Goal: Information Seeking & Learning: Learn about a topic

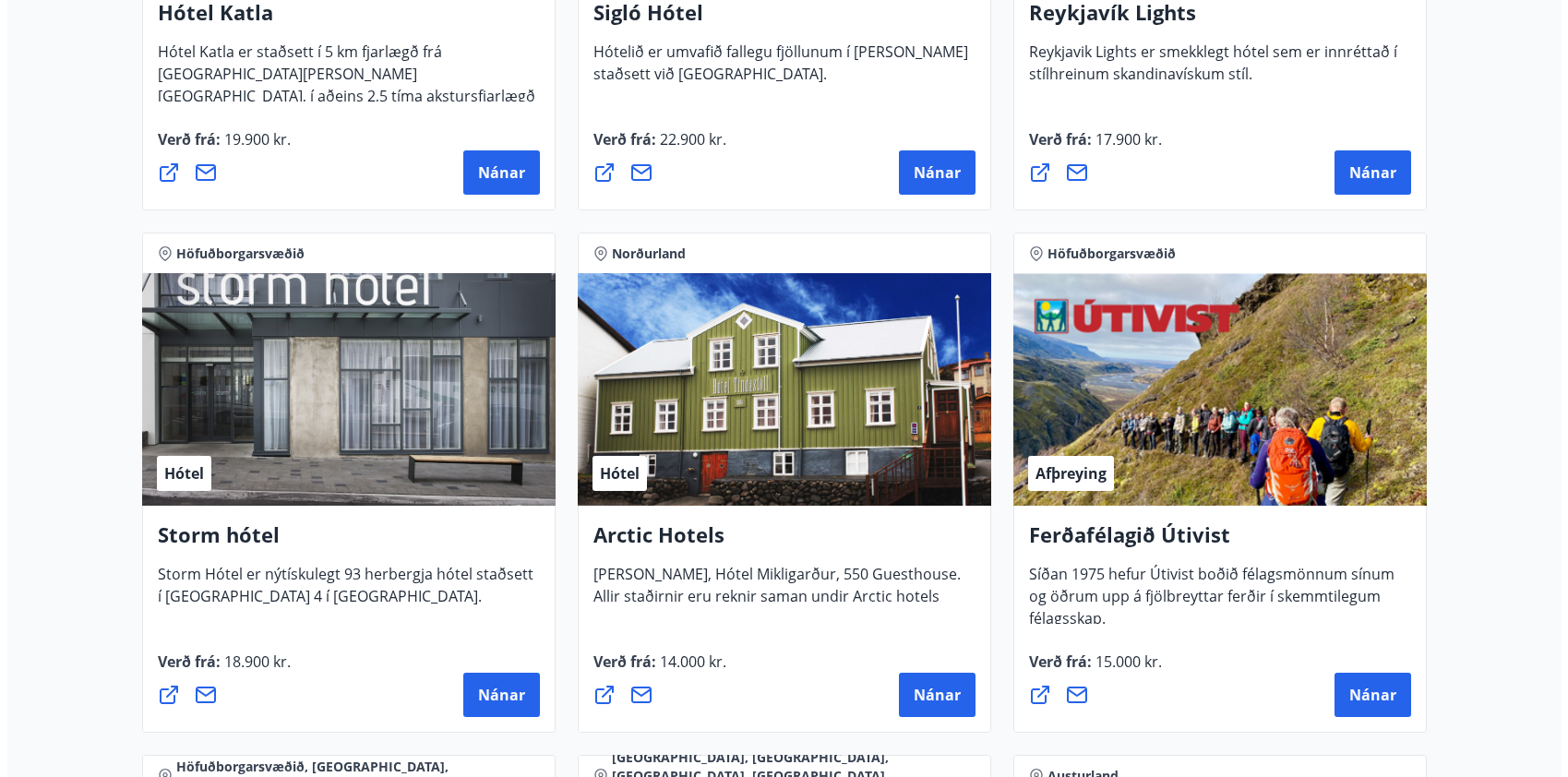
scroll to position [1753, 0]
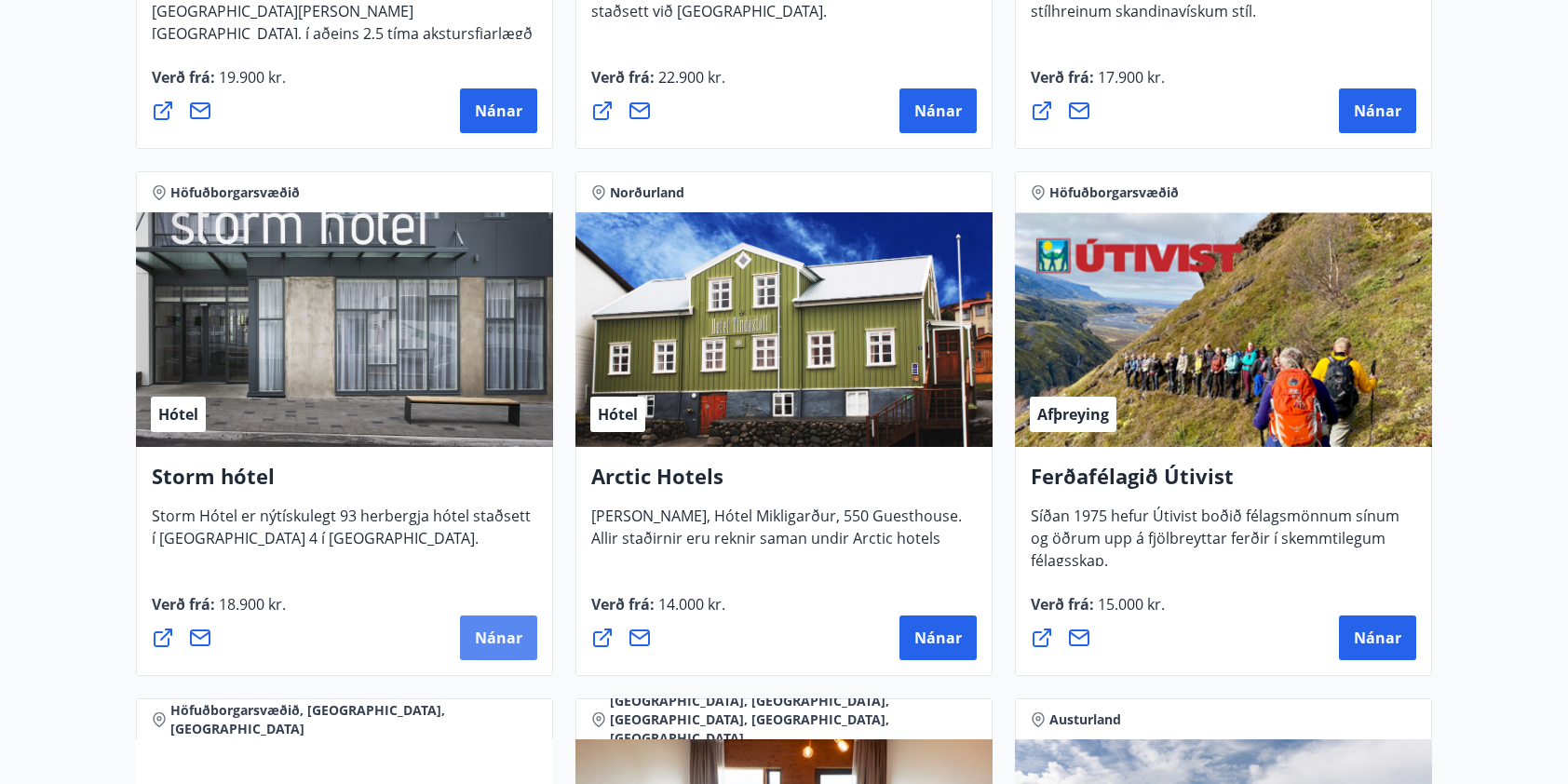
click at [493, 632] on span "Nánar" at bounding box center [498, 638] width 47 height 21
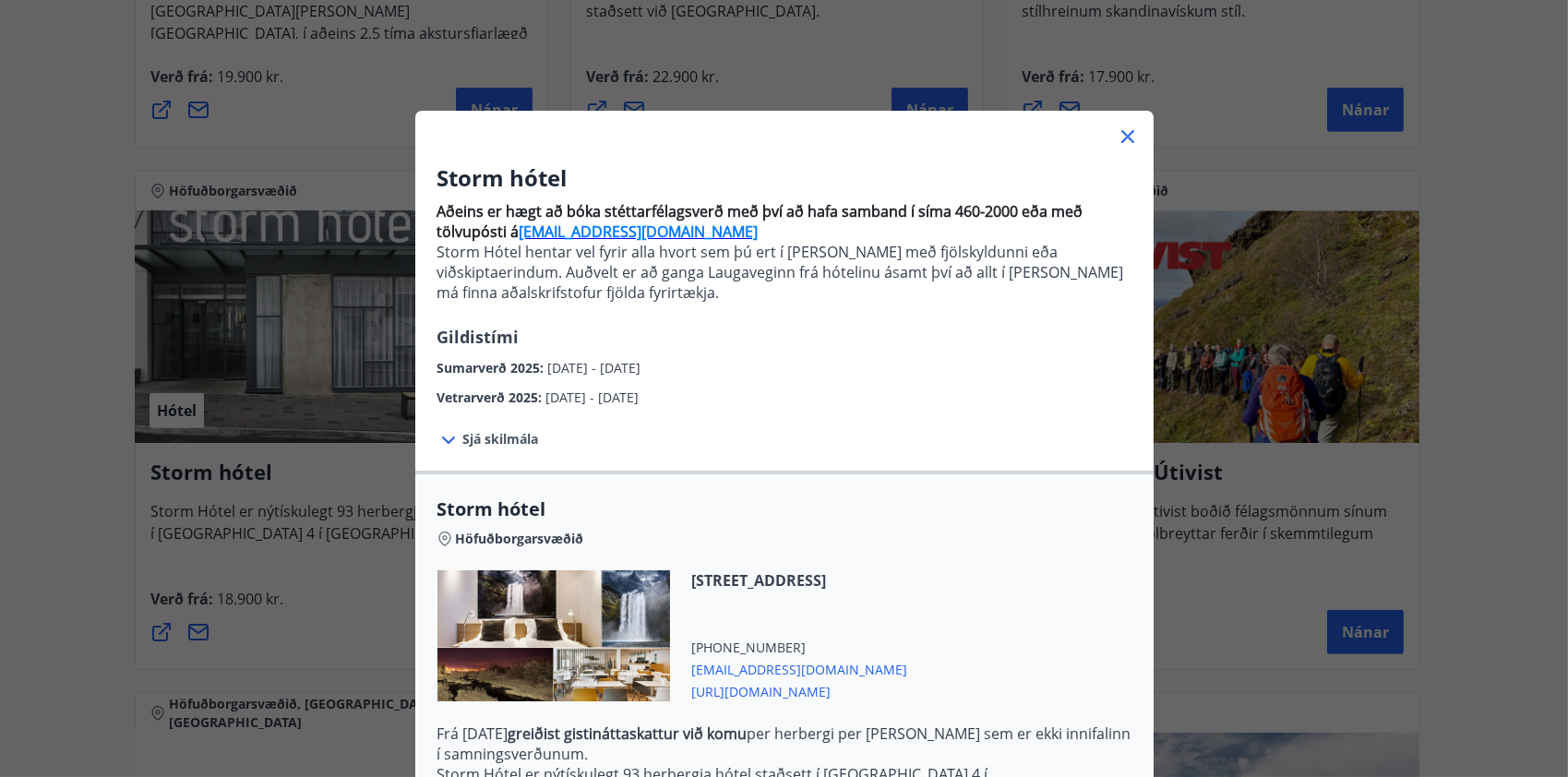
click at [449, 440] on icon at bounding box center [448, 440] width 22 height 22
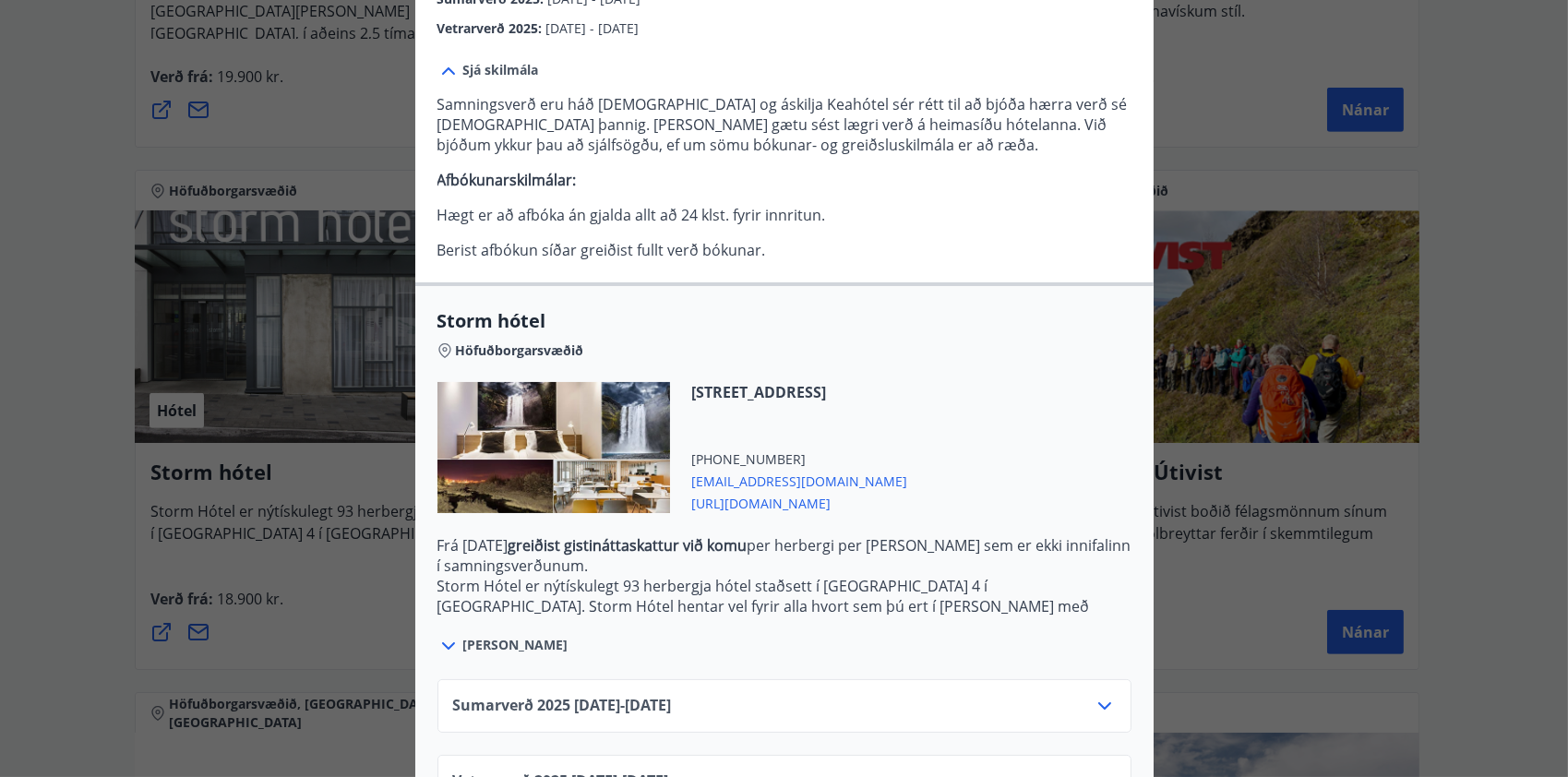
scroll to position [436, 0]
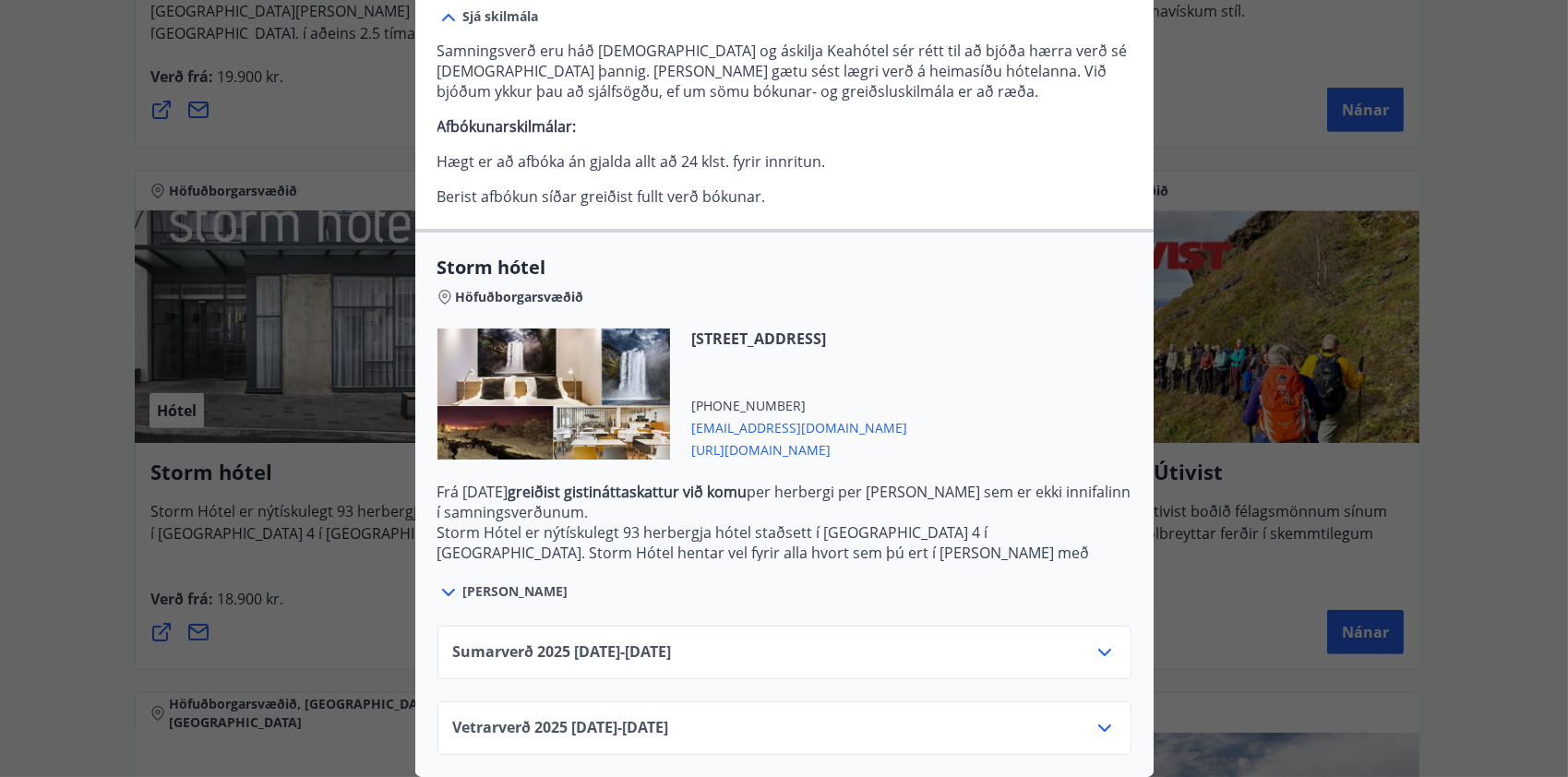
click at [593, 642] on span "Sumarverð [PHONE_NUMBER][DATE] - [DATE]" at bounding box center [562, 653] width 219 height 22
click at [1096, 644] on icon at bounding box center [1105, 653] width 22 height 22
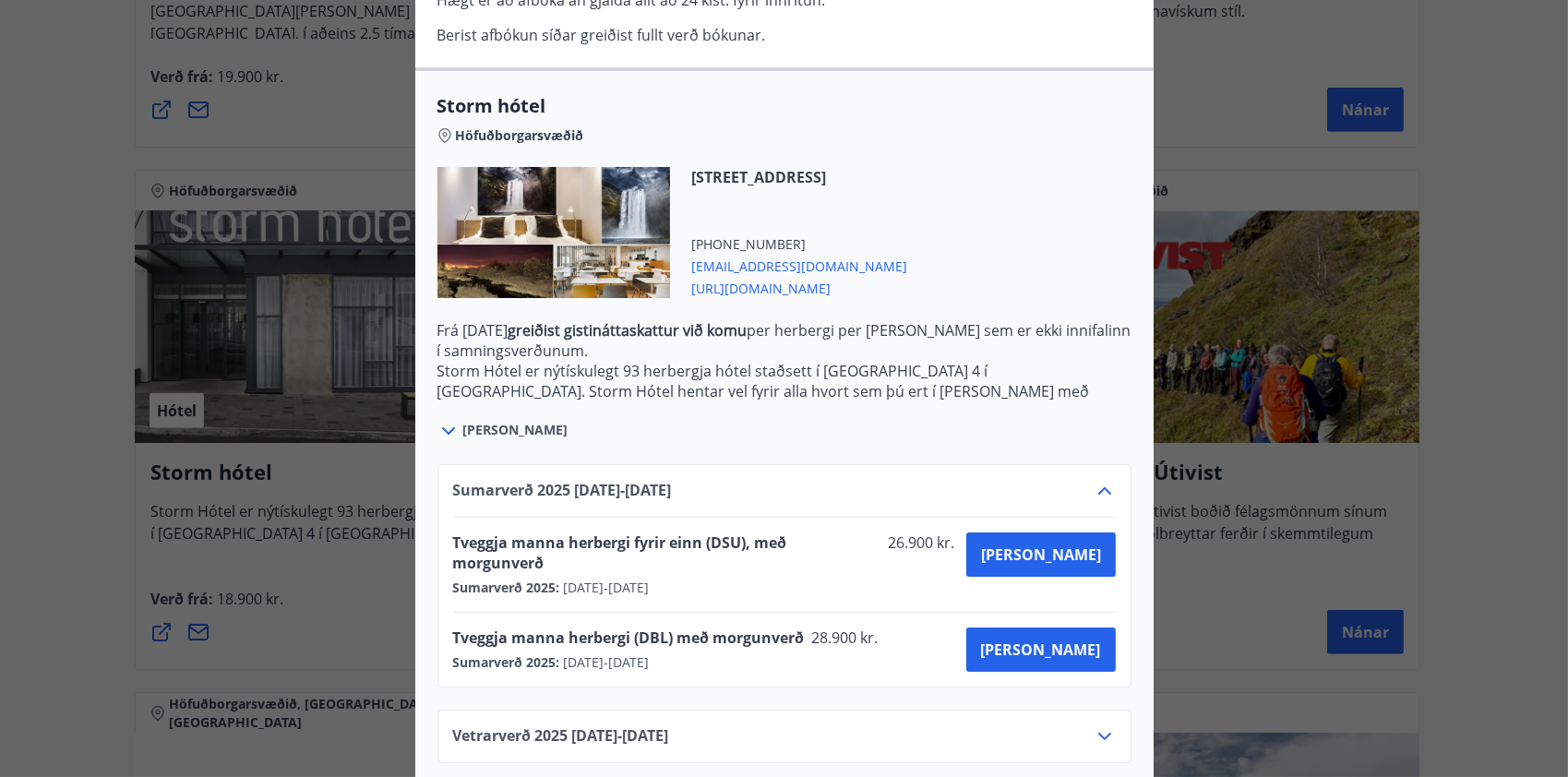
scroll to position [584, 0]
click at [1101, 484] on icon at bounding box center [1105, 490] width 22 height 22
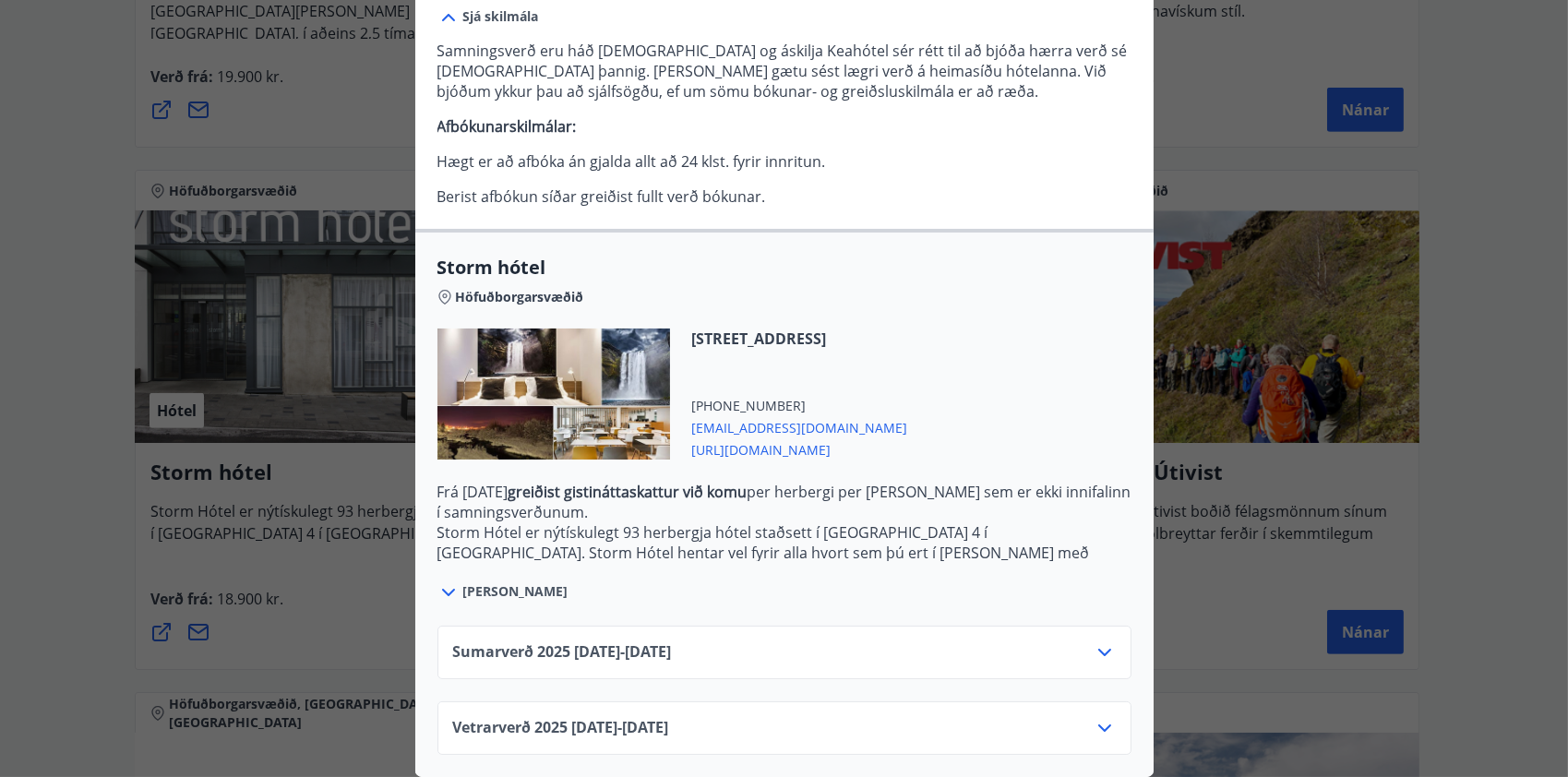
click at [1097, 717] on icon at bounding box center [1105, 727] width 22 height 22
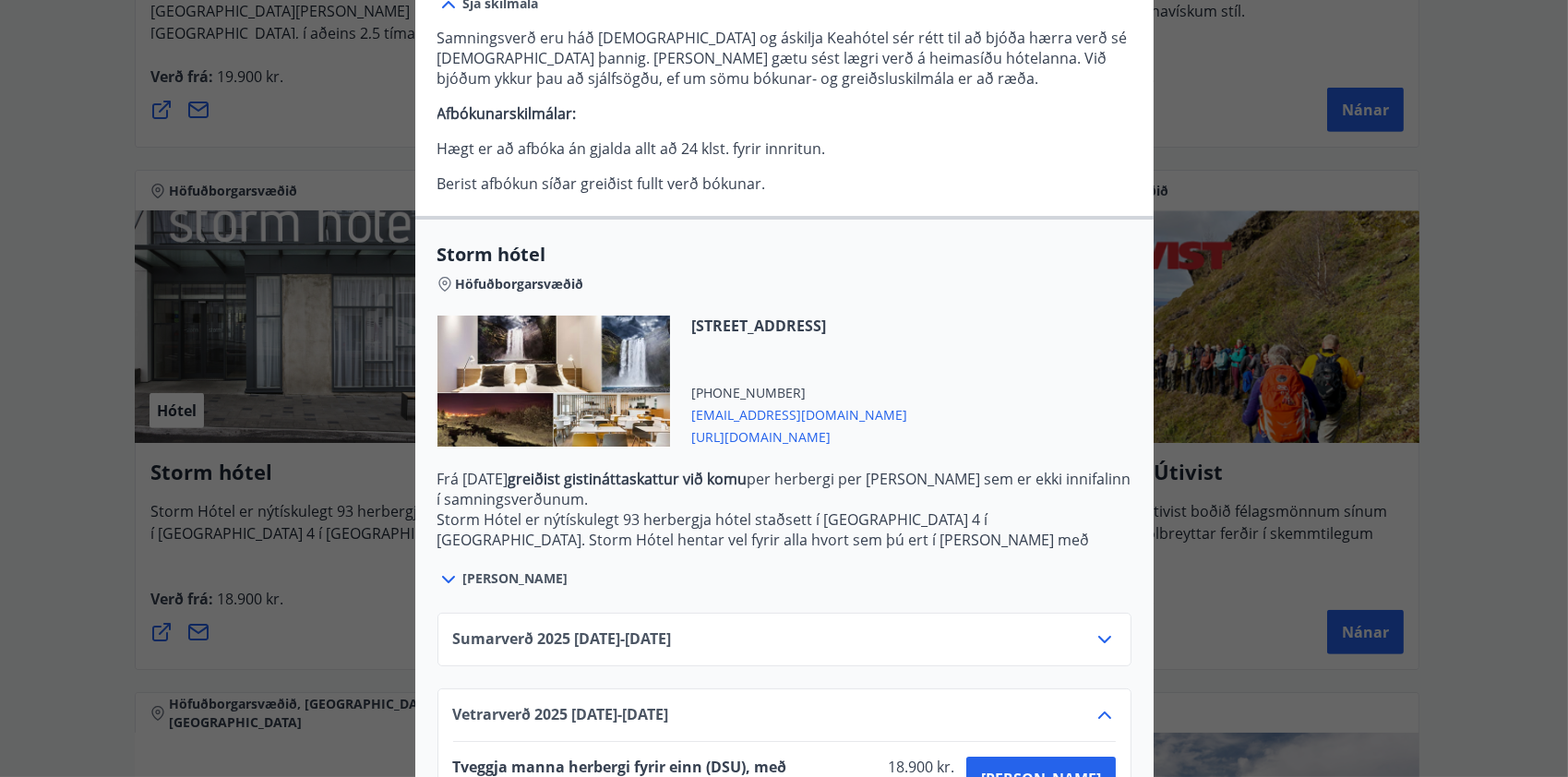
scroll to position [584, 0]
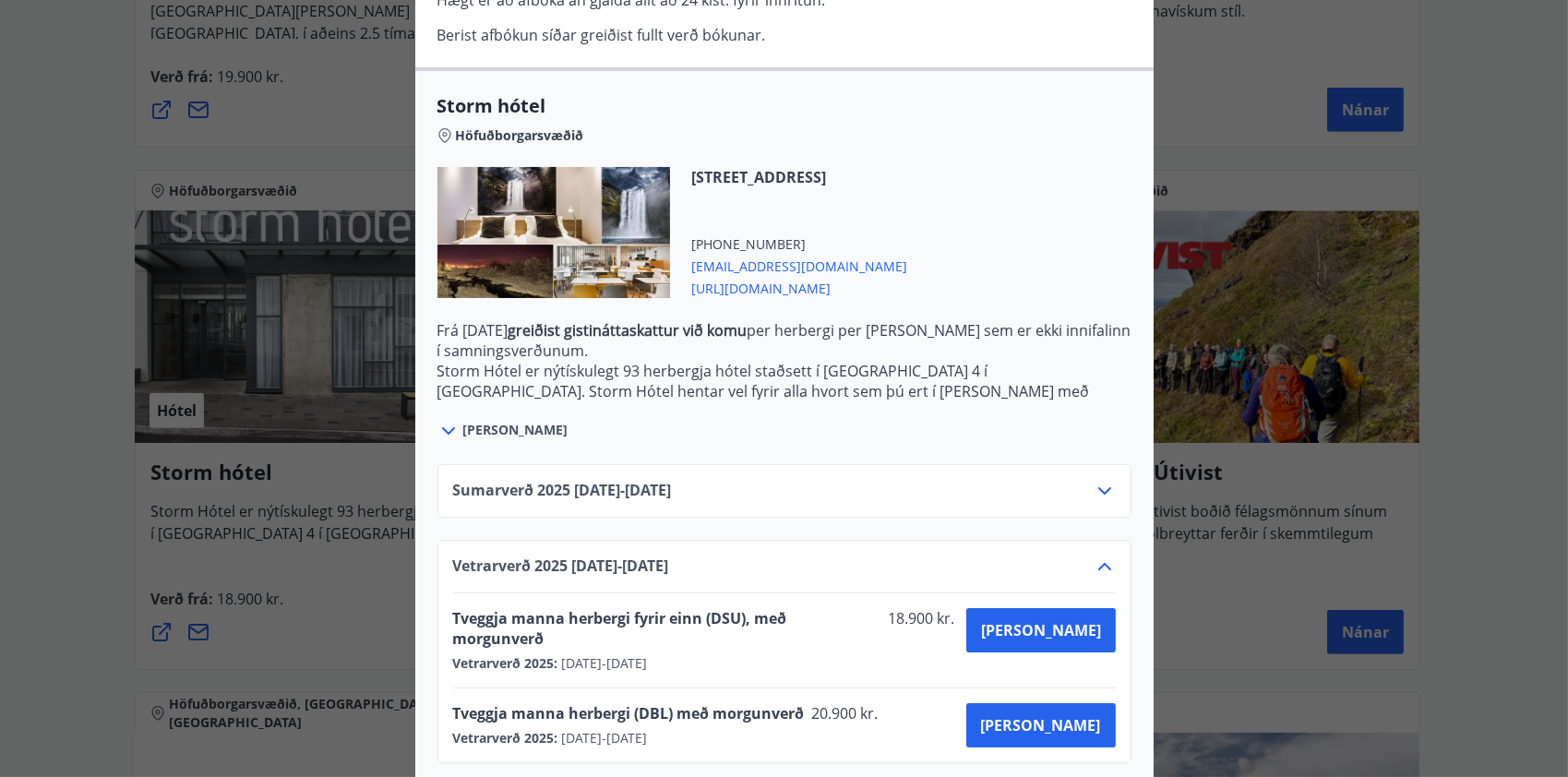
drag, startPoint x: 688, startPoint y: 175, endPoint x: 910, endPoint y: 179, distance: 222.0
click at [909, 179] on span "[STREET_ADDRESS]" at bounding box center [801, 177] width 216 height 20
drag, startPoint x: 910, startPoint y: 179, endPoint x: 833, endPoint y: 168, distance: 77.8
copy span "[STREET_ADDRESS]"
click at [63, 388] on div "Storm hótel Aðeins er hægt að bóka stéttarfélagsverð með því að hafa samband í …" at bounding box center [784, 388] width 1568 height 777
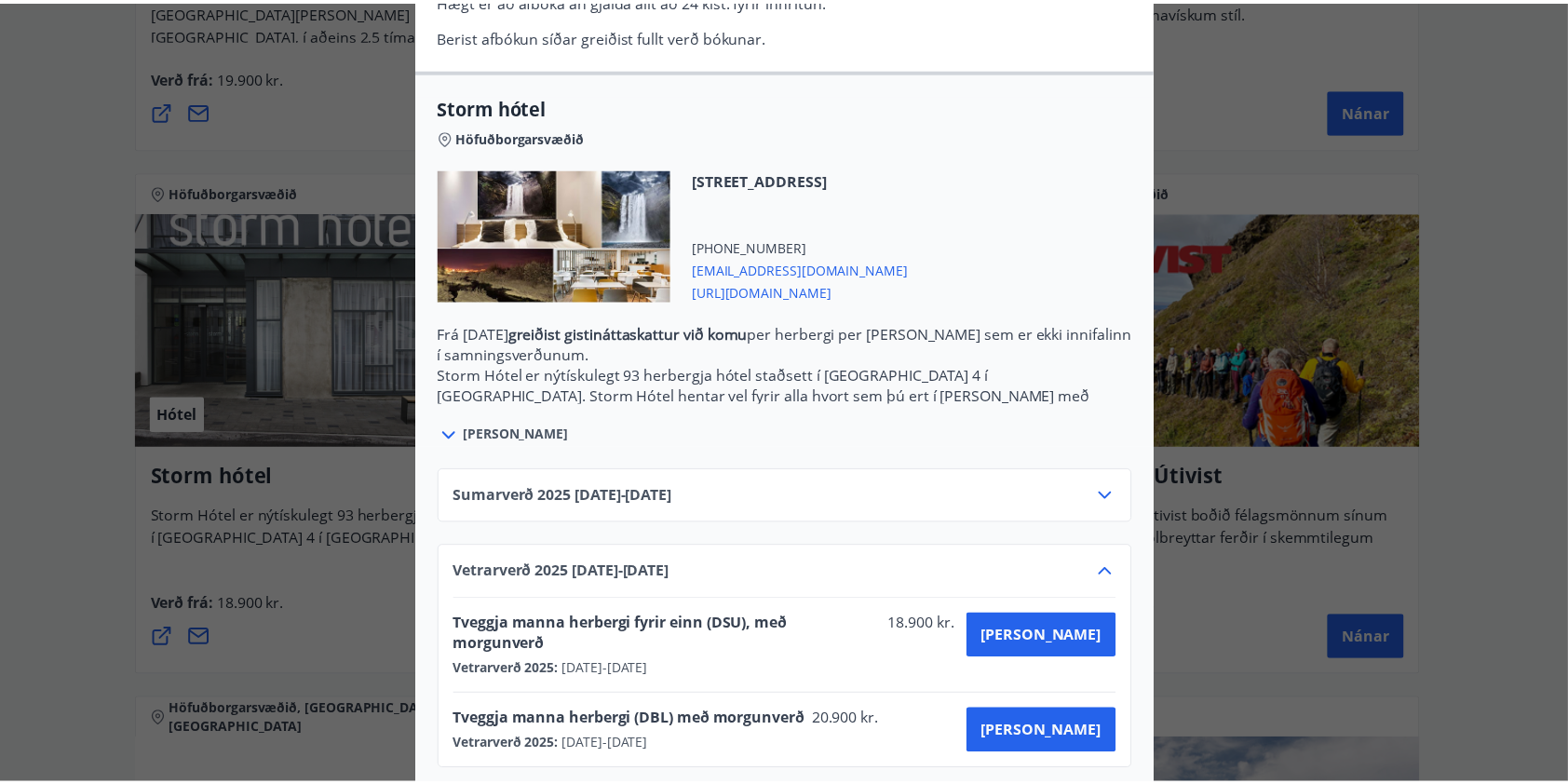
scroll to position [0, 0]
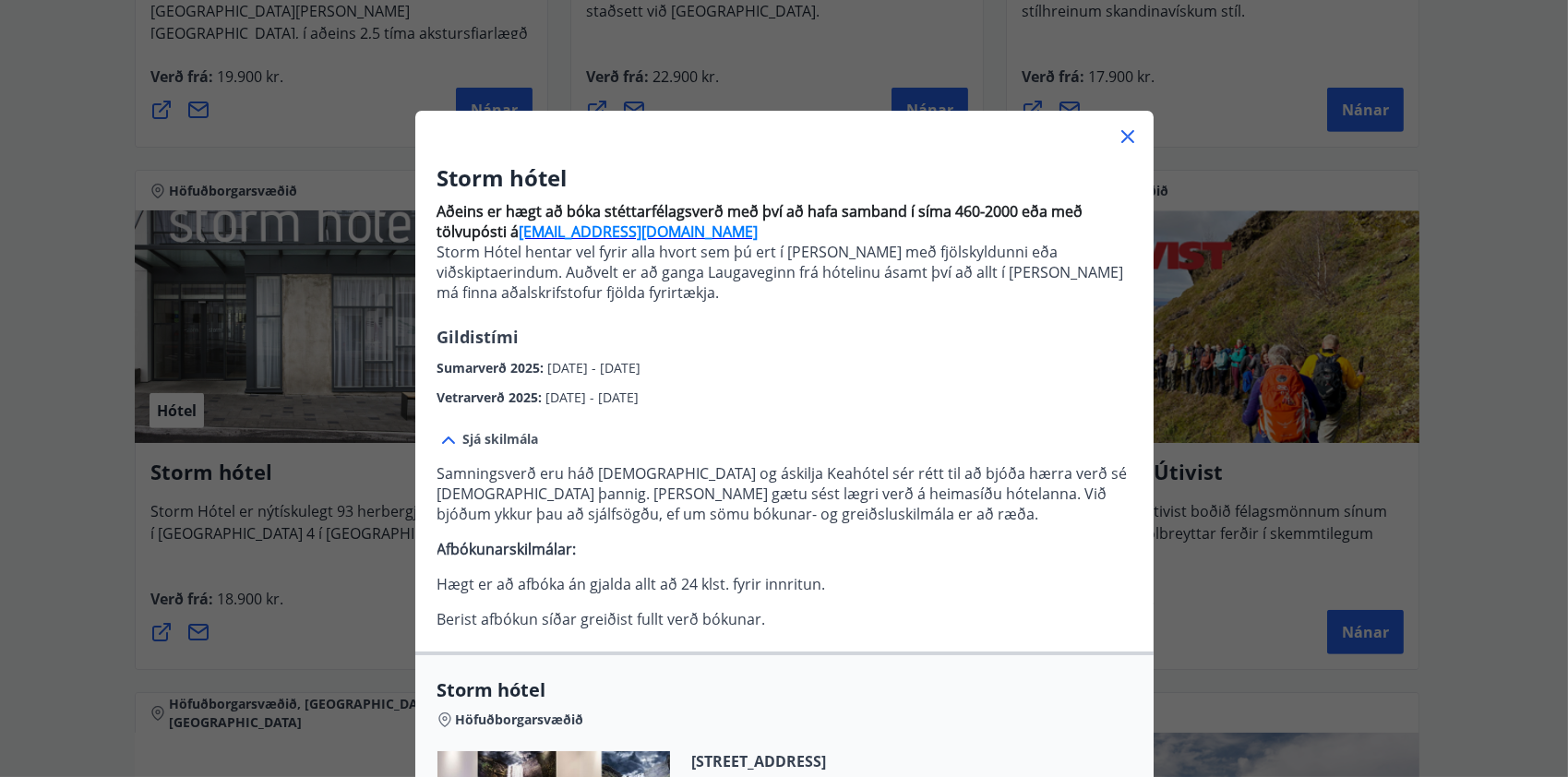
click at [1117, 139] on icon at bounding box center [1127, 136] width 22 height 22
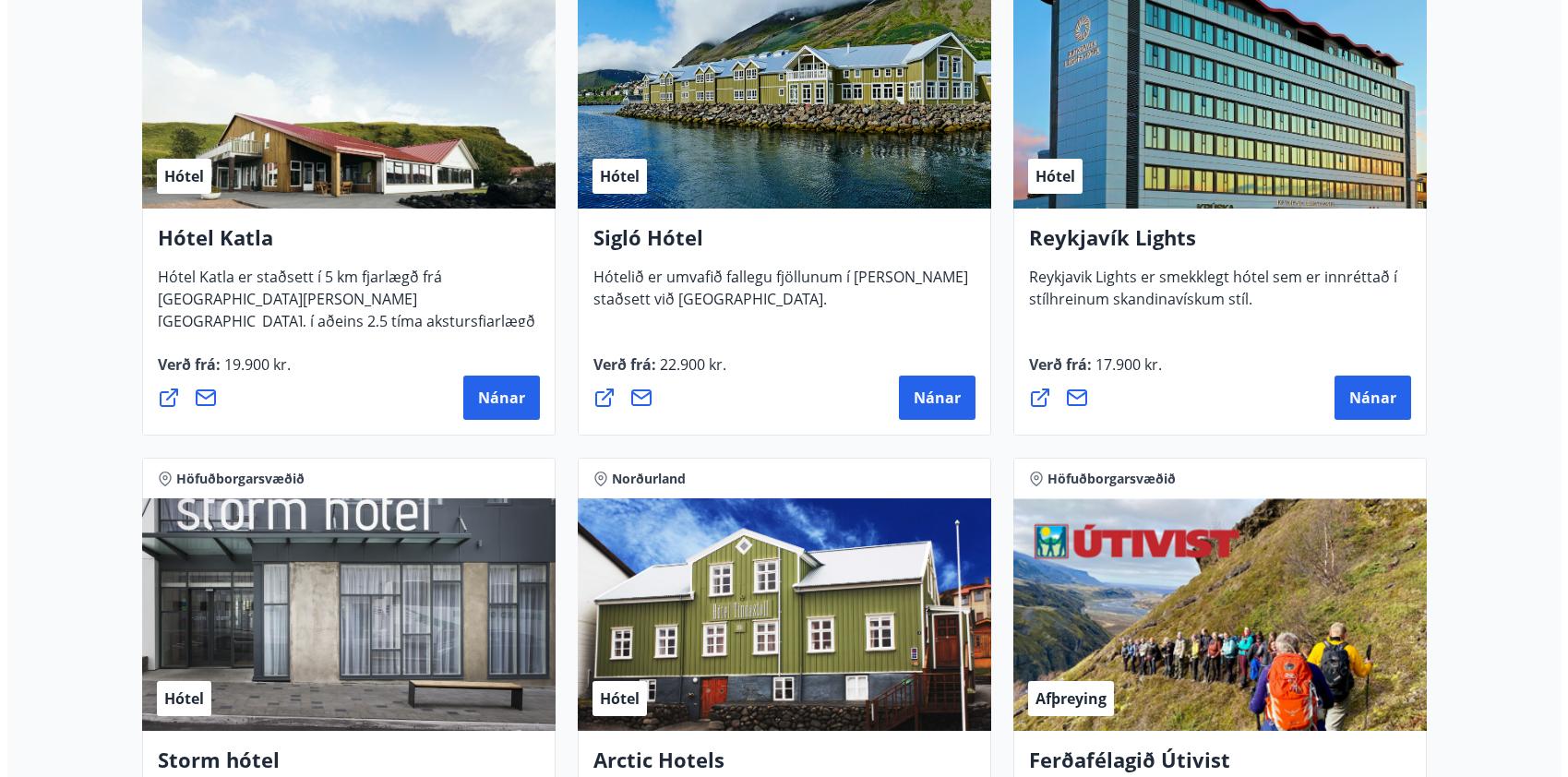
scroll to position [1385, 0]
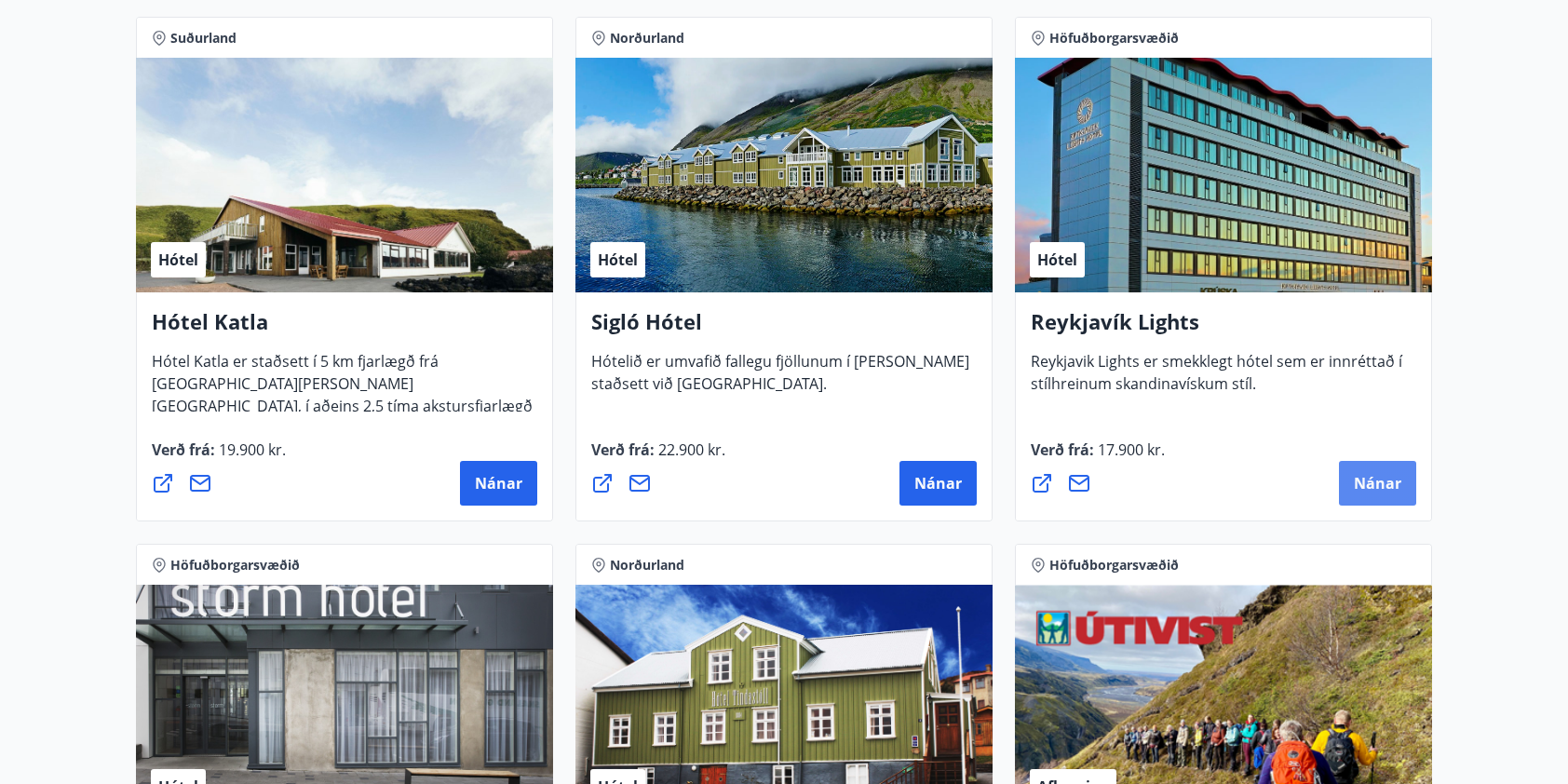
click at [1361, 478] on span "Nánar" at bounding box center [1378, 483] width 47 height 21
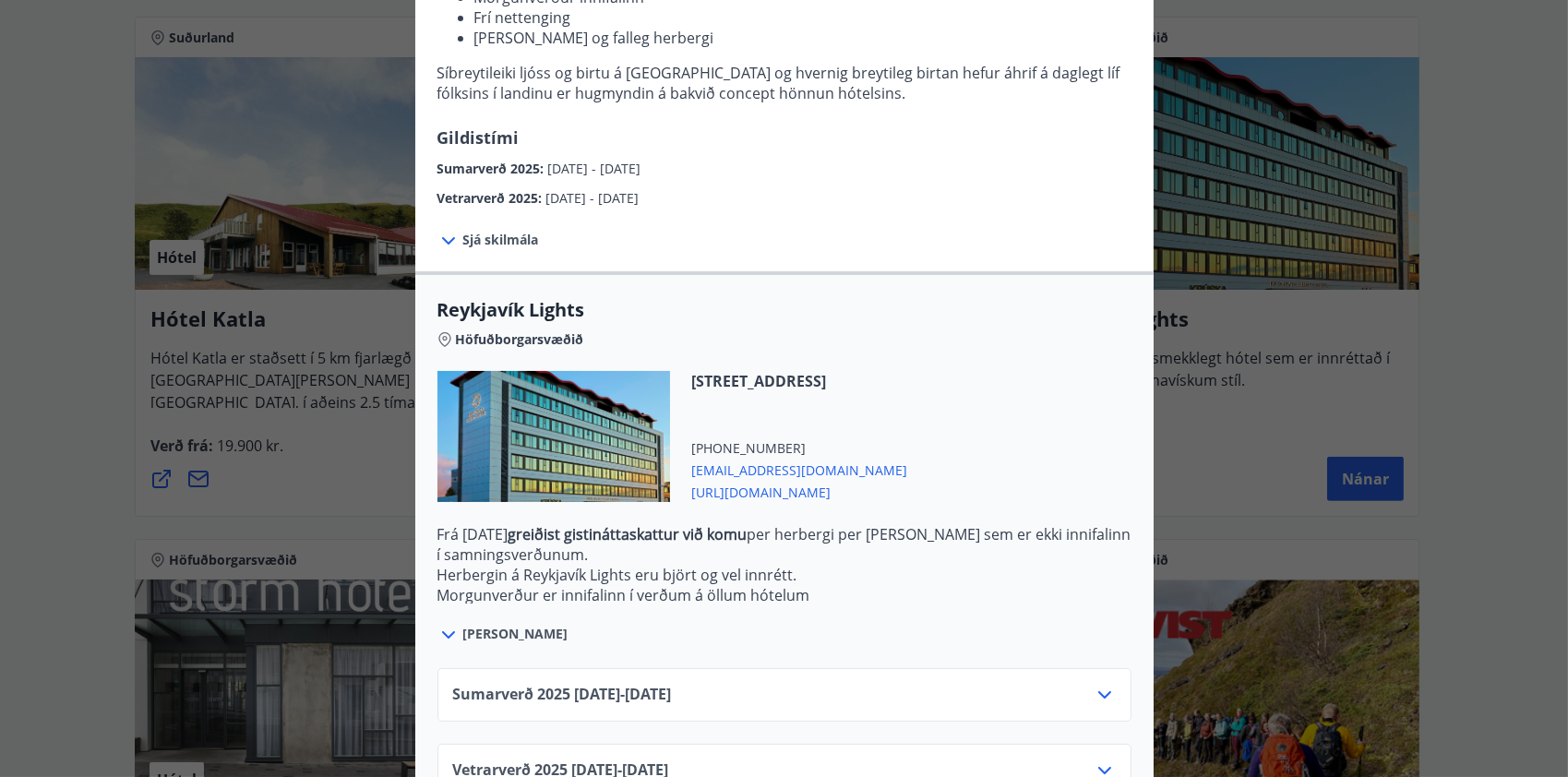
scroll to position [385, 0]
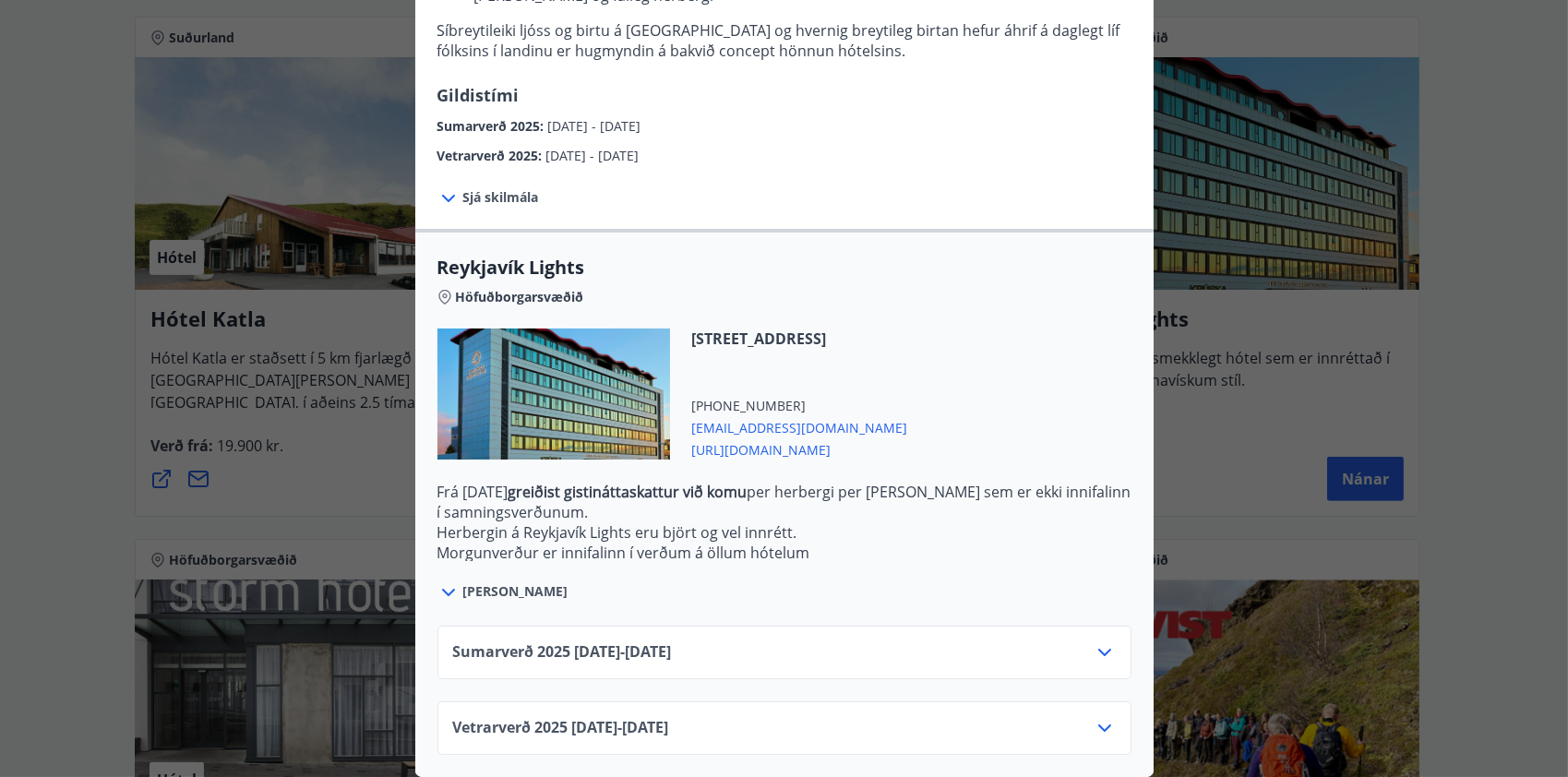
click at [1103, 643] on icon at bounding box center [1105, 653] width 22 height 22
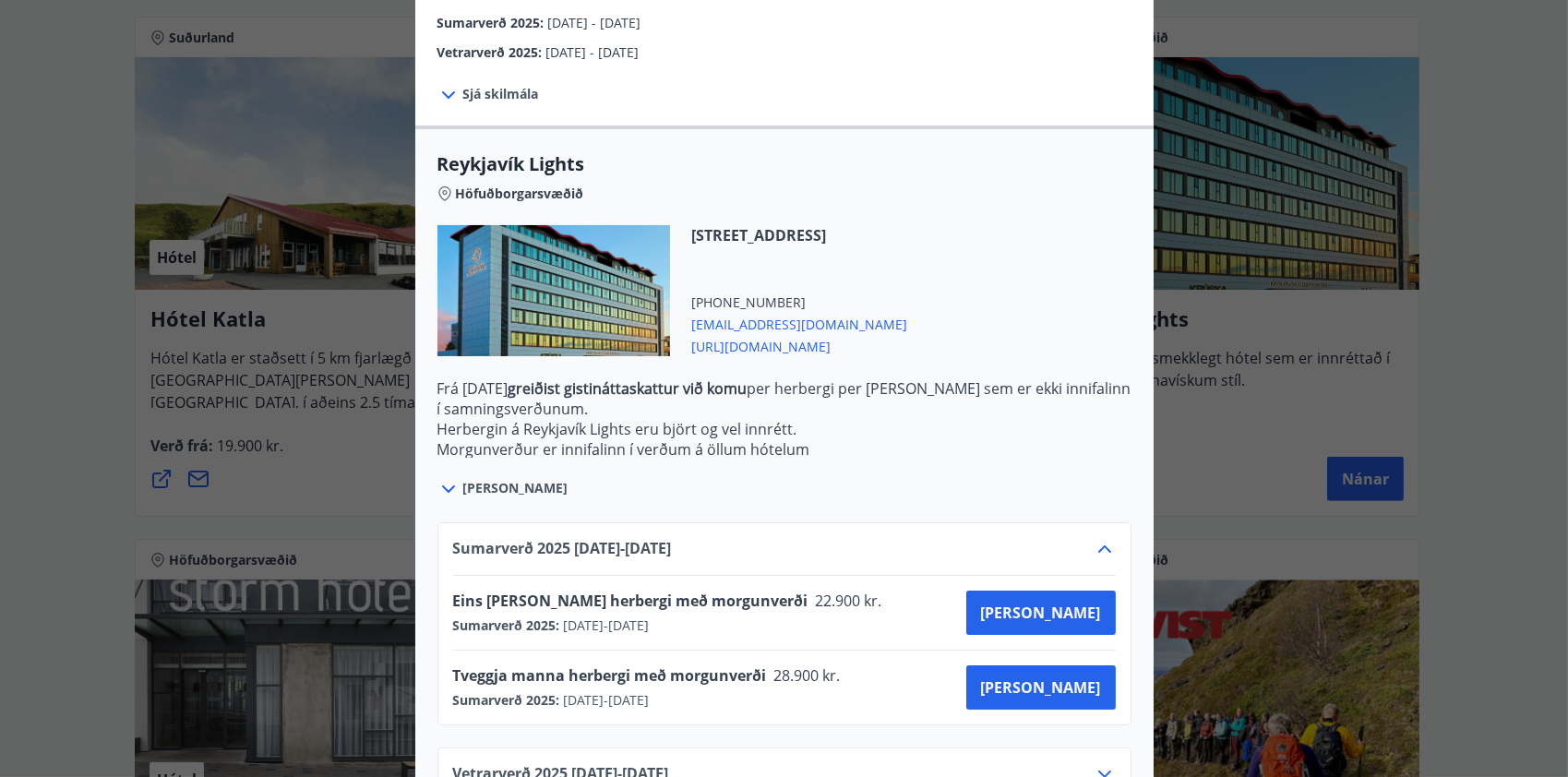
scroll to position [534, 0]
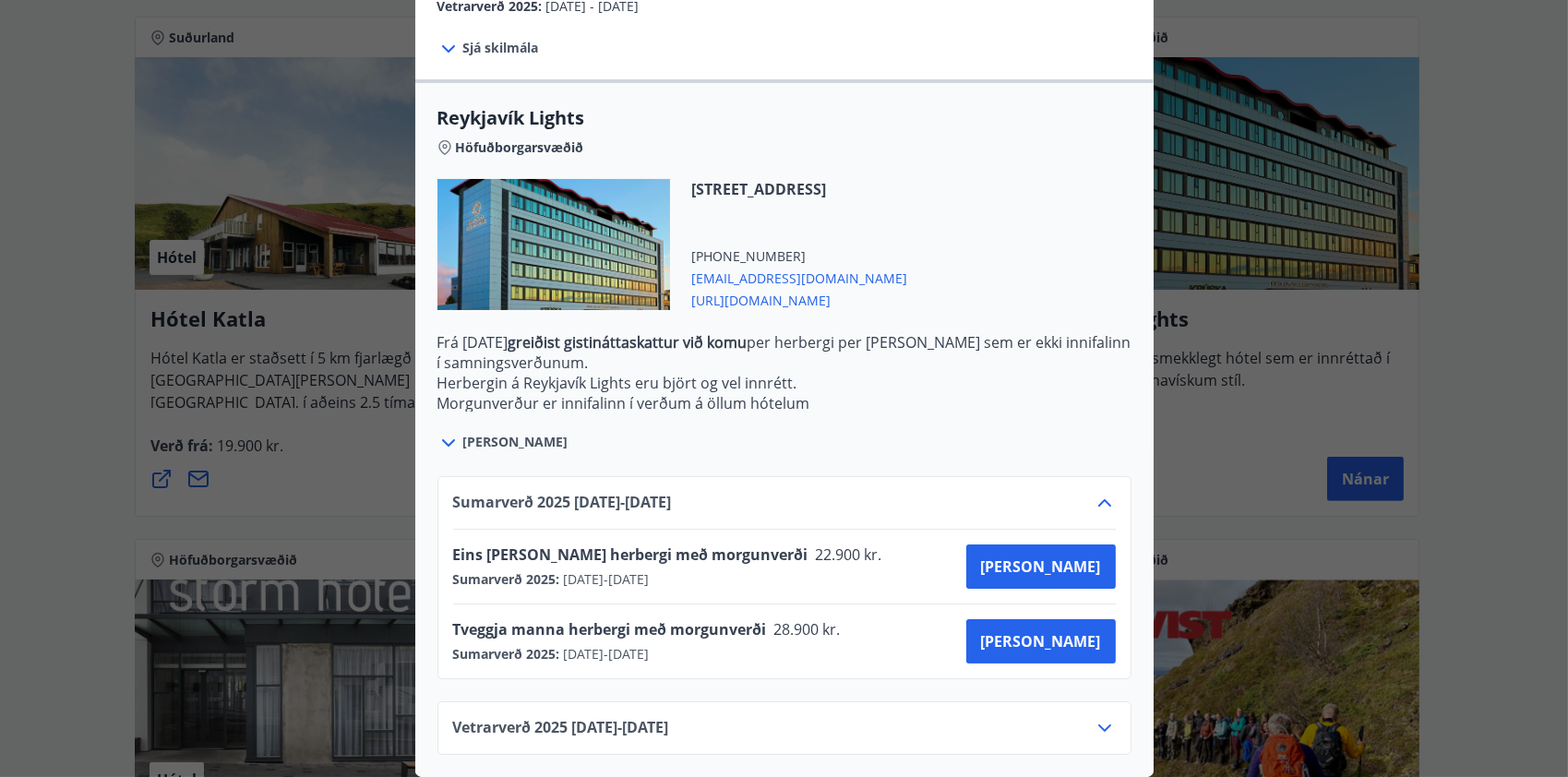
click at [1098, 724] on icon at bounding box center [1104, 728] width 13 height 8
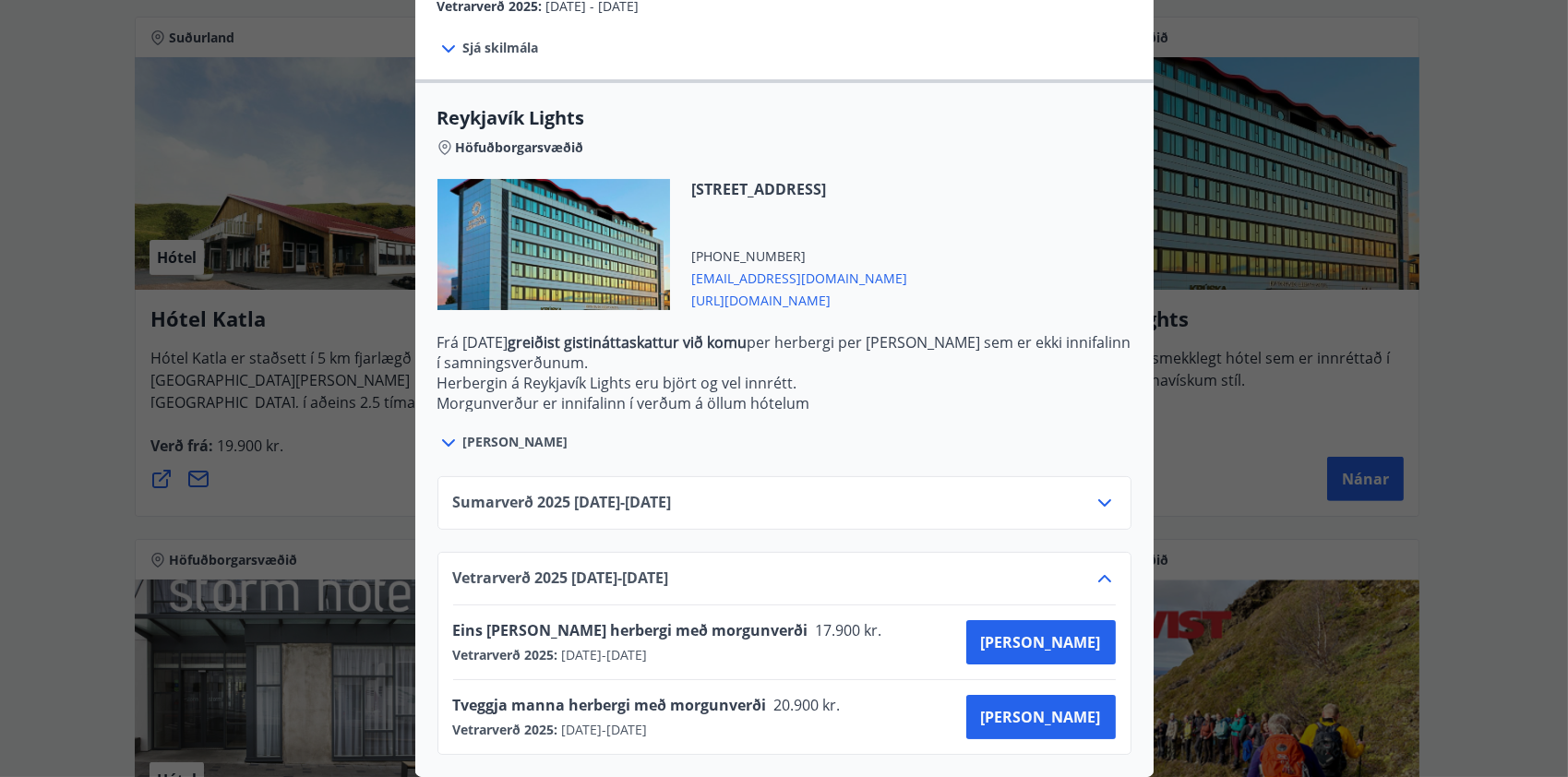
drag, startPoint x: 688, startPoint y: 176, endPoint x: 961, endPoint y: 168, distance: 273.1
click at [909, 179] on span "Suðurlandsbraut 12, 108 Reykjavík" at bounding box center [801, 189] width 216 height 20
drag, startPoint x: 961, startPoint y: 168, endPoint x: 849, endPoint y: 174, distance: 112.2
copy span "Suðurlandsbraut 12, 108 Reykjavík"
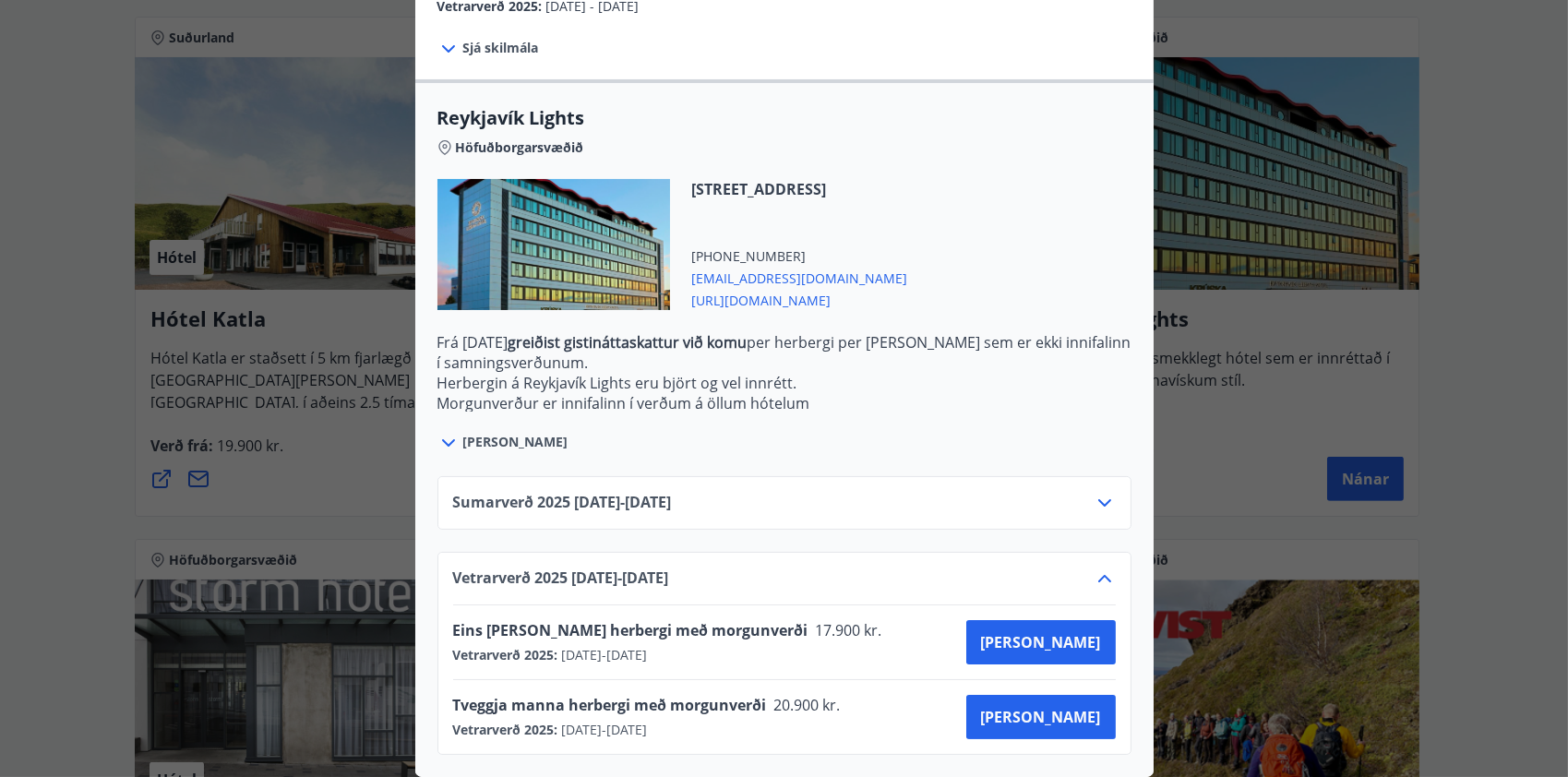
click at [443, 46] on icon at bounding box center [448, 50] width 13 height 8
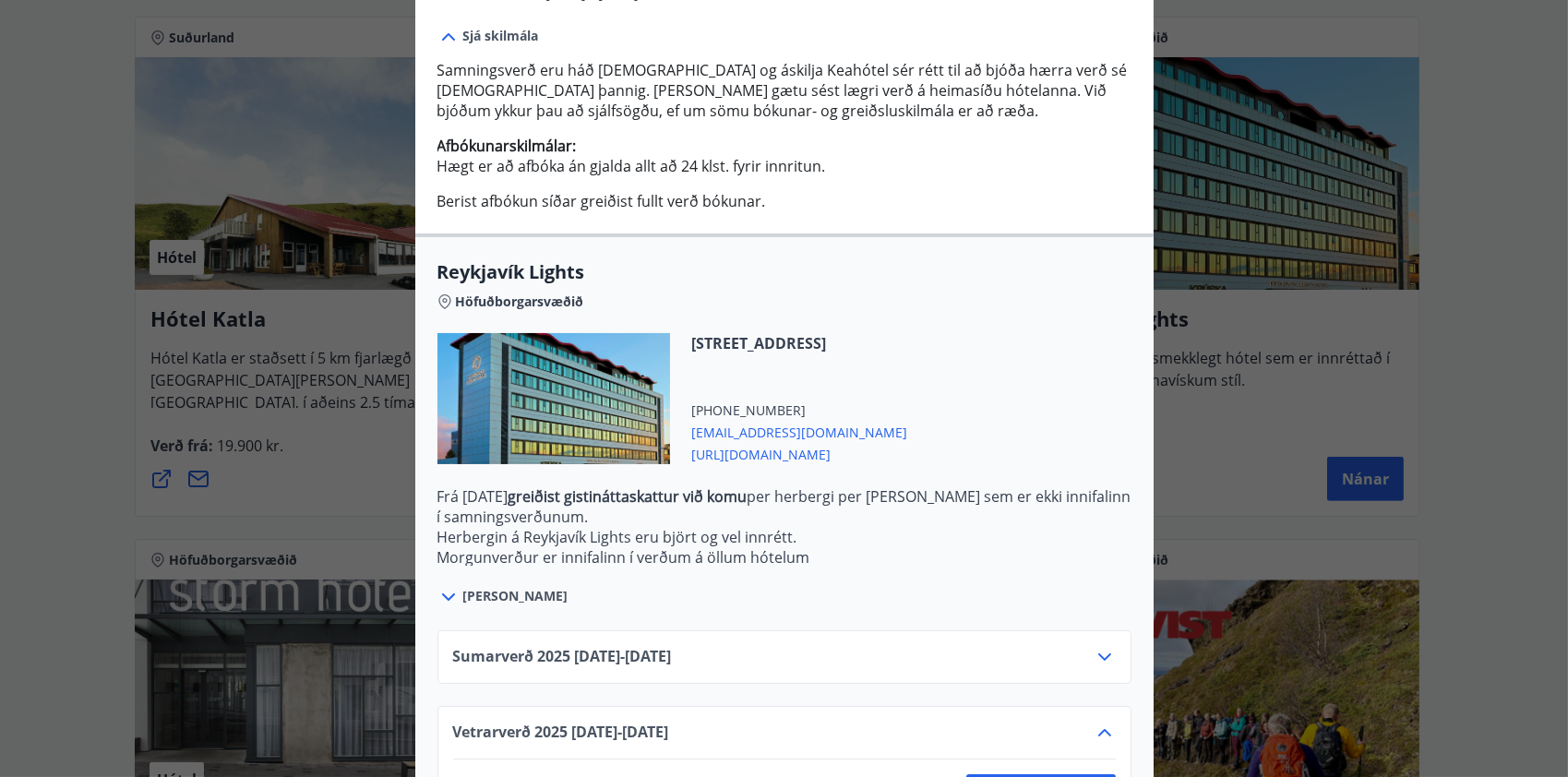
click at [1447, 339] on div "Reykjavík Lights Fyrir bókarnir og frekari upplýsingar vinsamlega senduð póst á…" at bounding box center [784, 388] width 1568 height 777
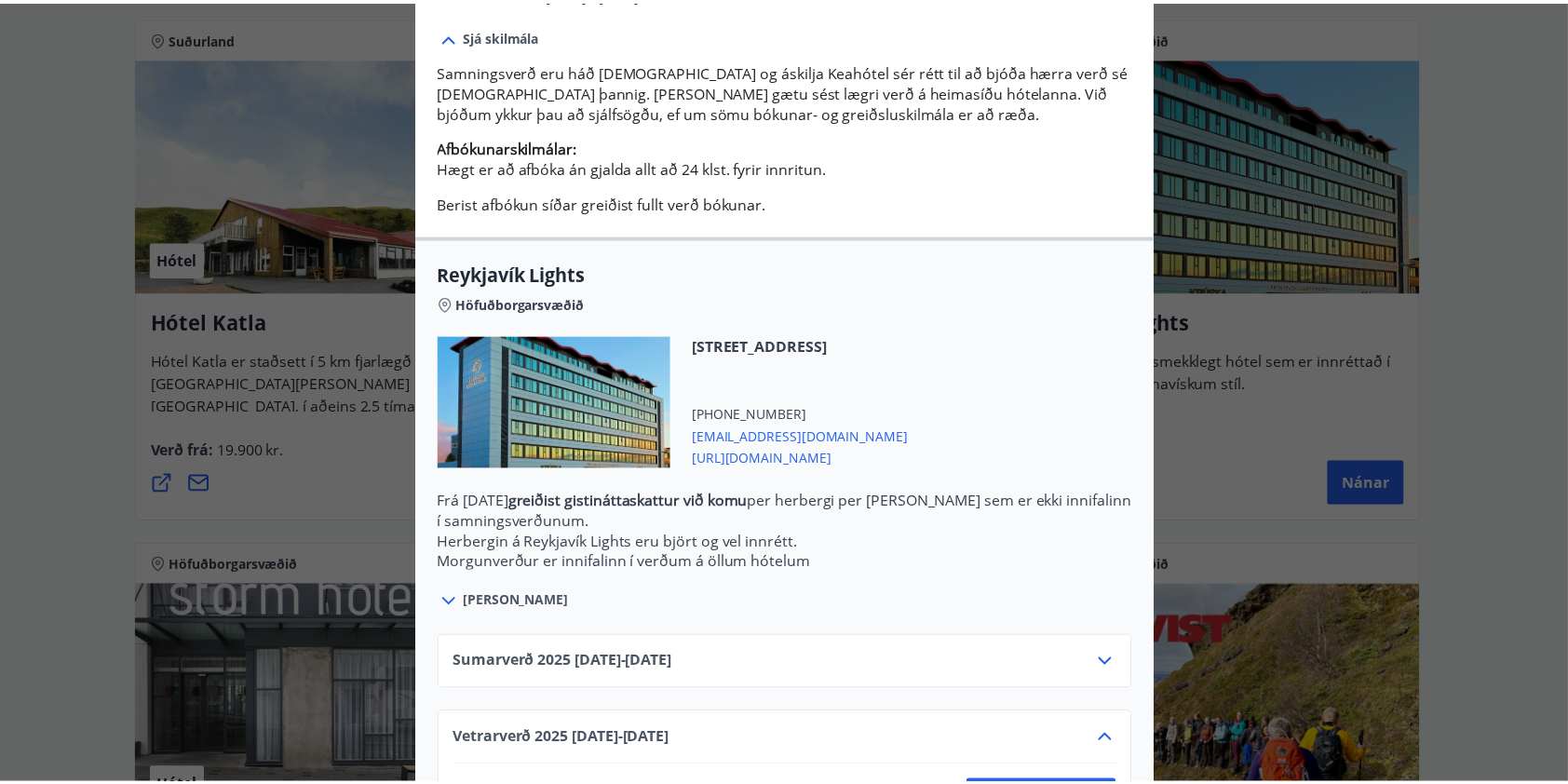
scroll to position [0, 0]
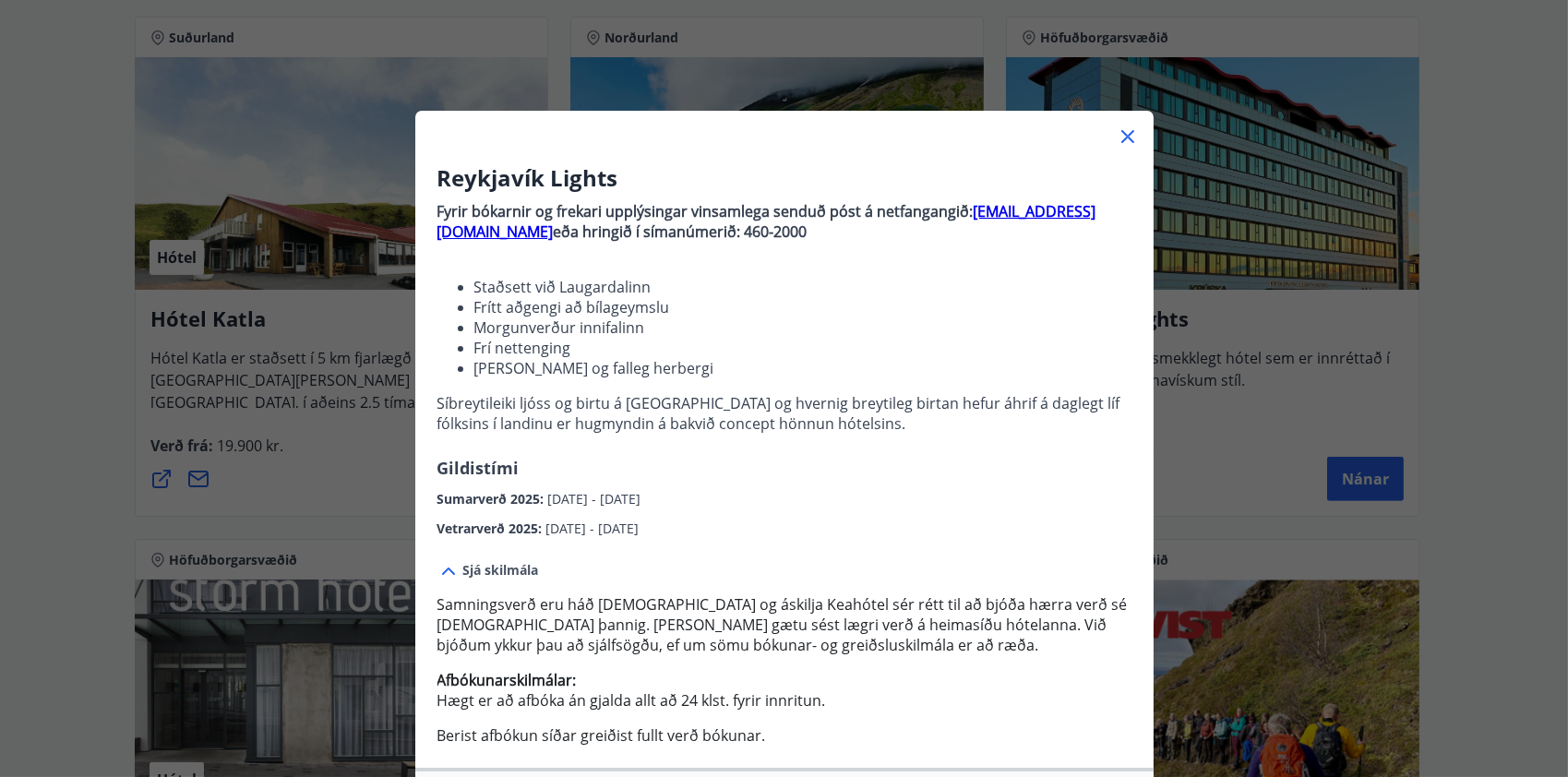
click at [1123, 141] on icon at bounding box center [1127, 136] width 22 height 22
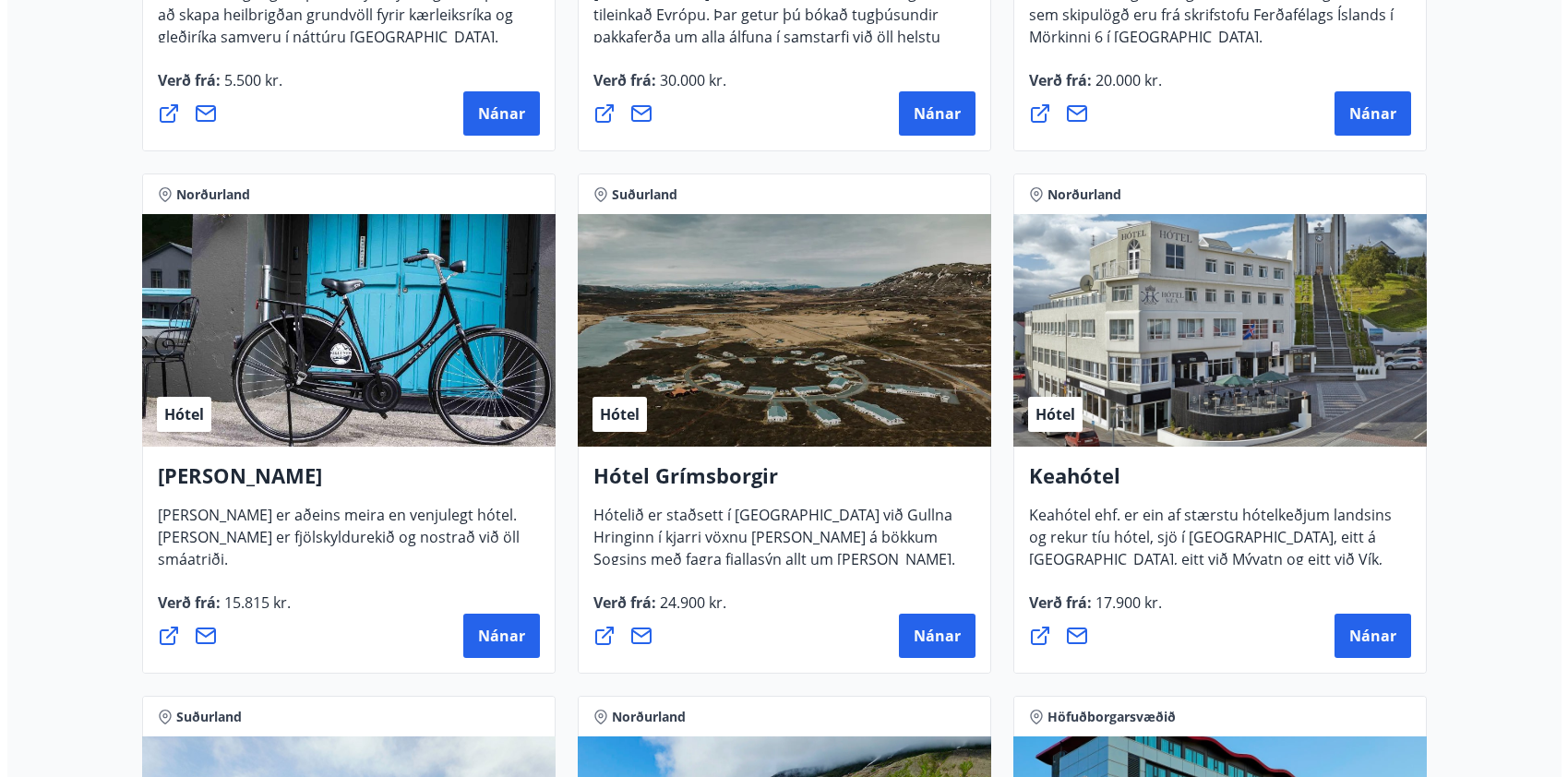
scroll to position [646, 0]
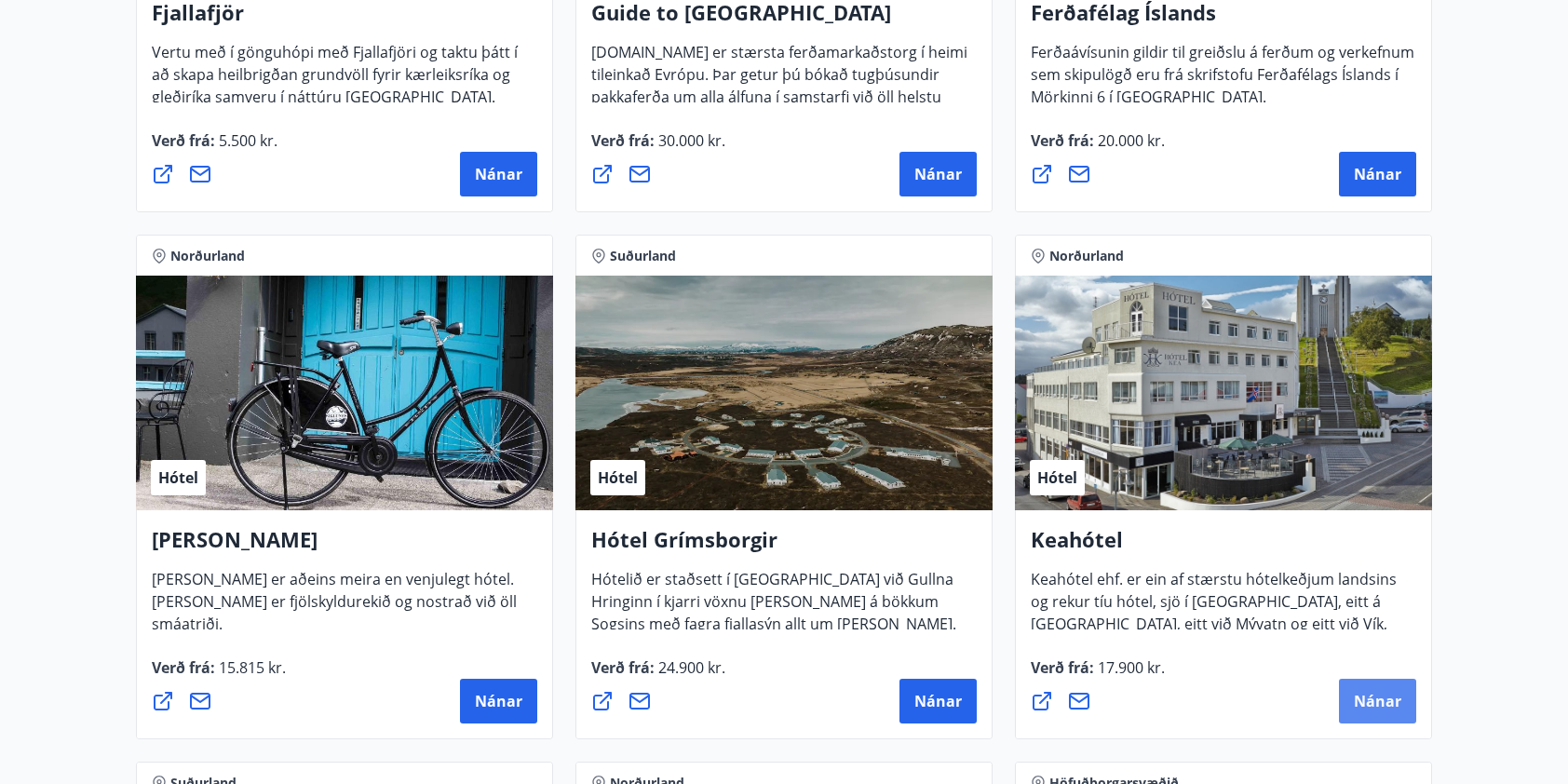
click at [1382, 694] on span "Nánar" at bounding box center [1378, 701] width 47 height 21
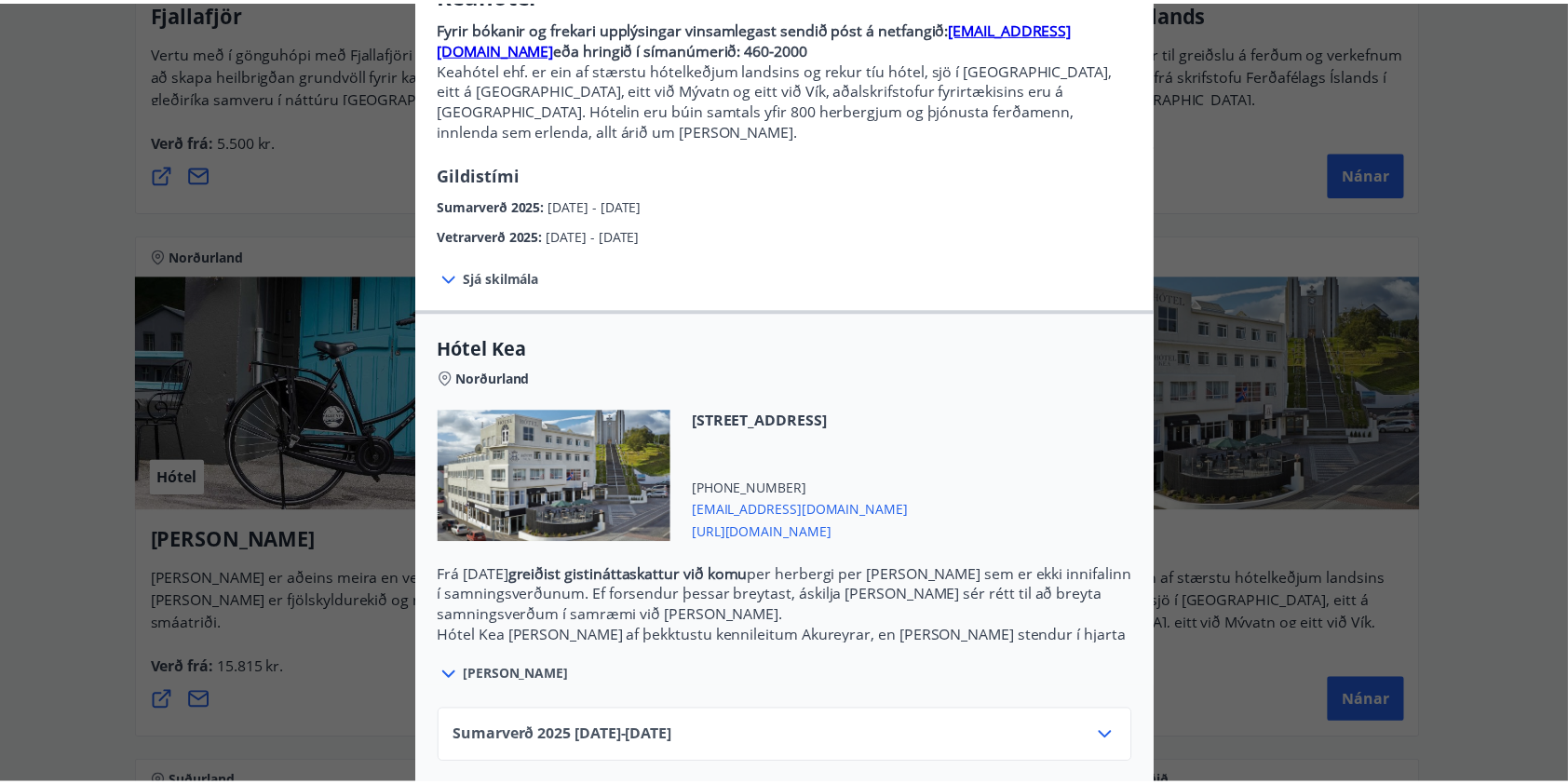
scroll to position [257, 0]
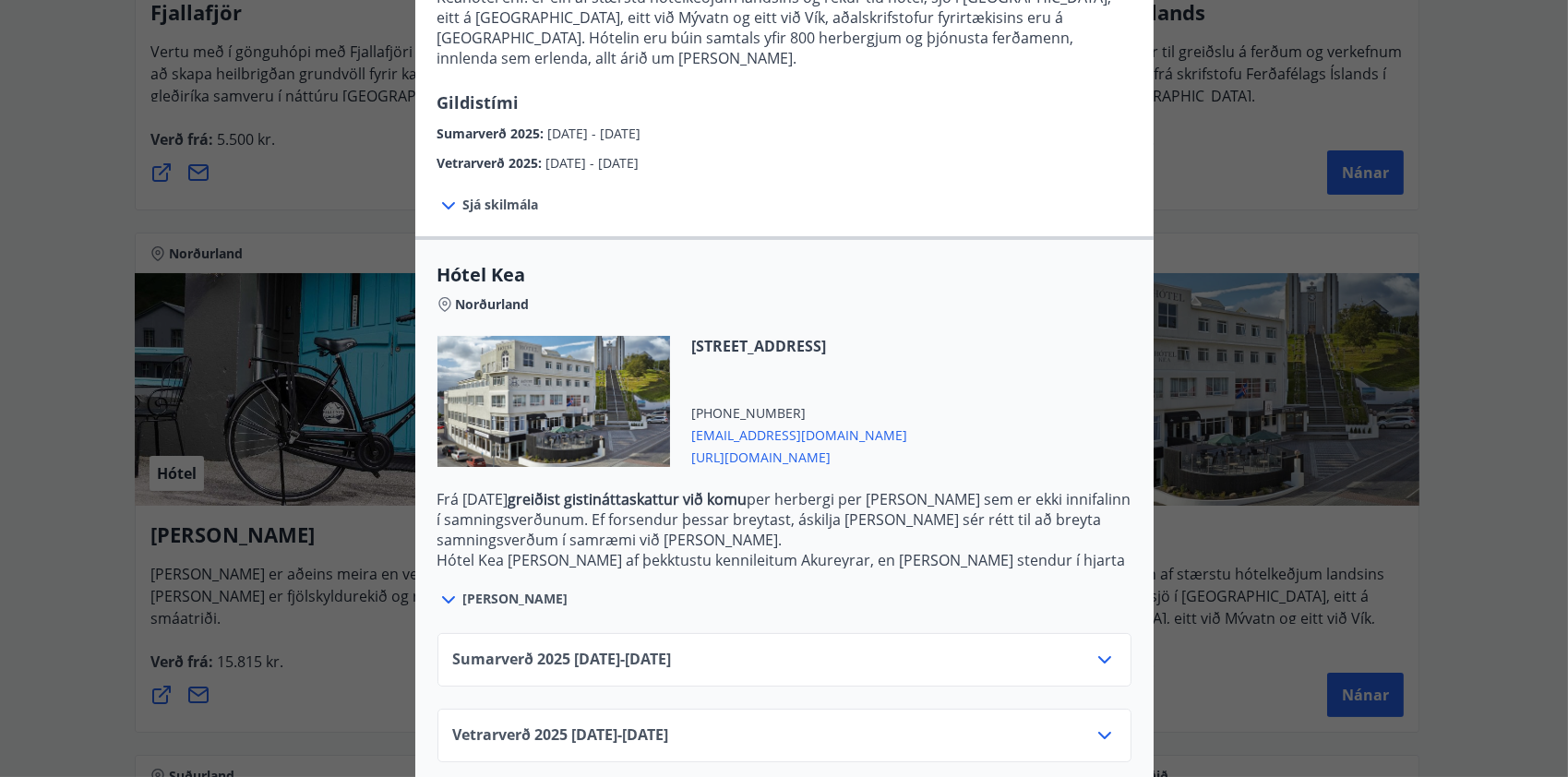
click at [1543, 260] on div "Keahótel Fyrir bókanir og frekari upplýsingar vinsamlegast sendið póst á netfan…" at bounding box center [784, 133] width 1568 height 777
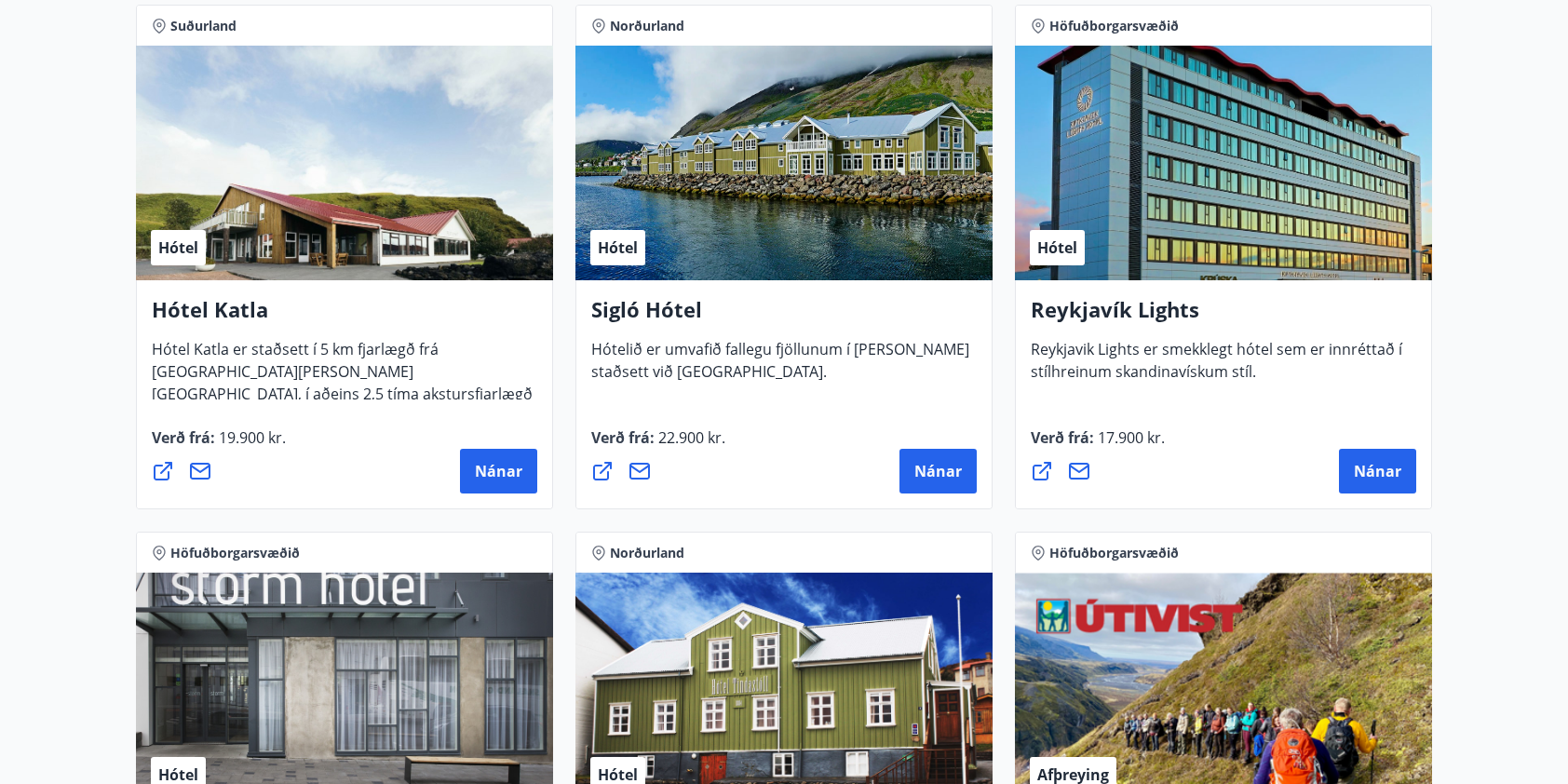
scroll to position [1490, 0]
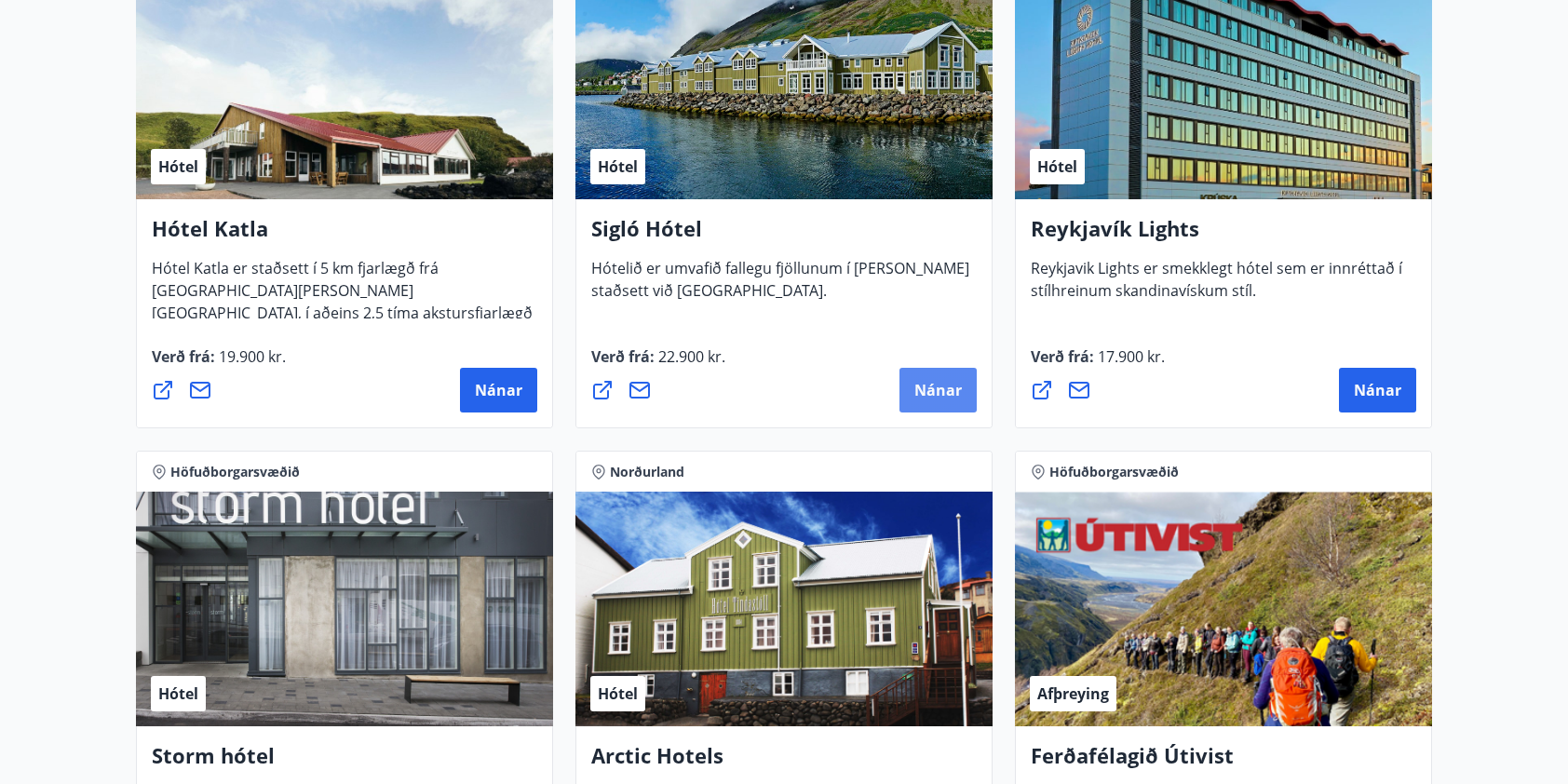
click at [932, 381] on span "Nánar" at bounding box center [938, 390] width 47 height 21
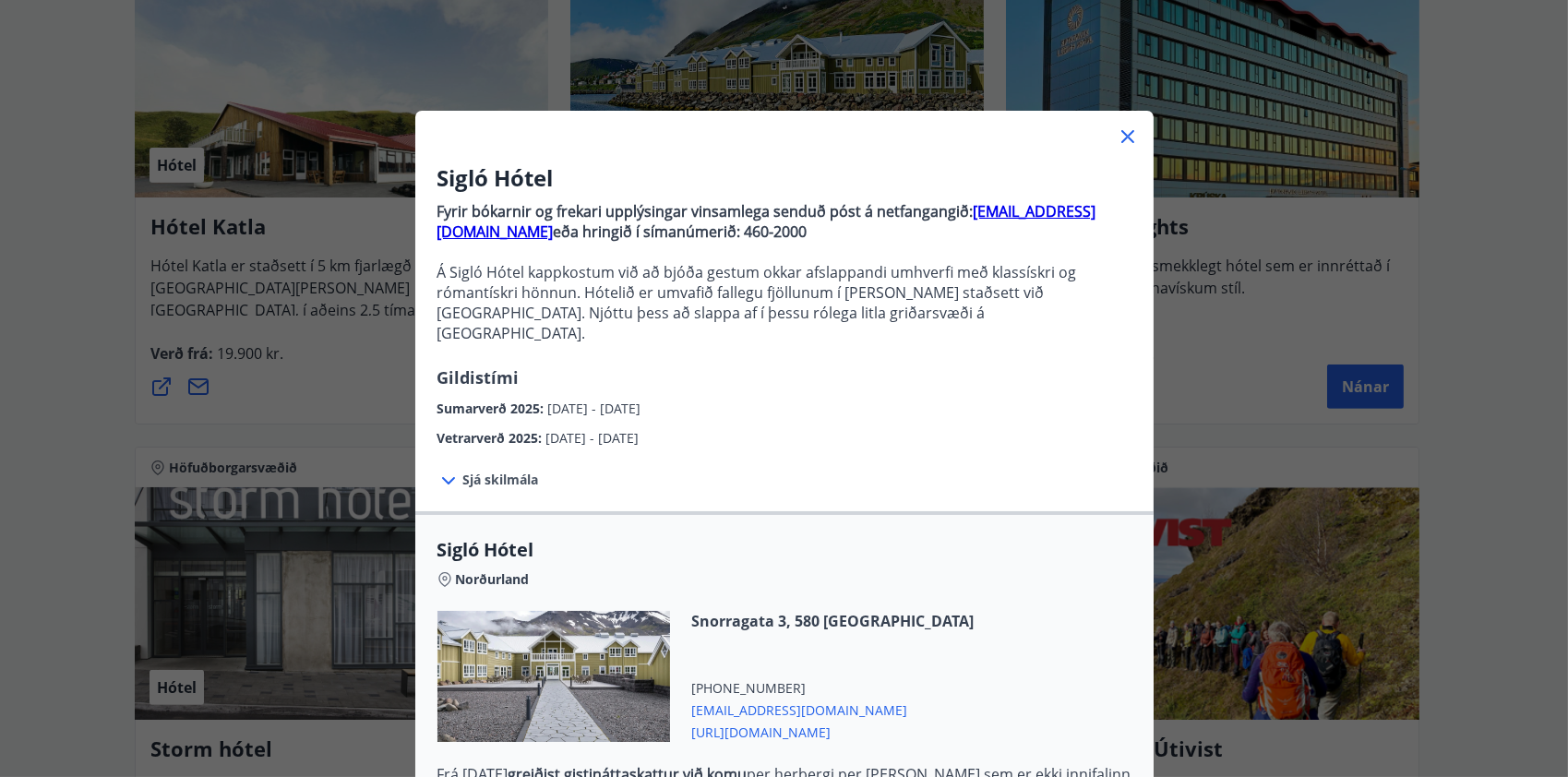
click at [1121, 133] on icon at bounding box center [1127, 136] width 22 height 22
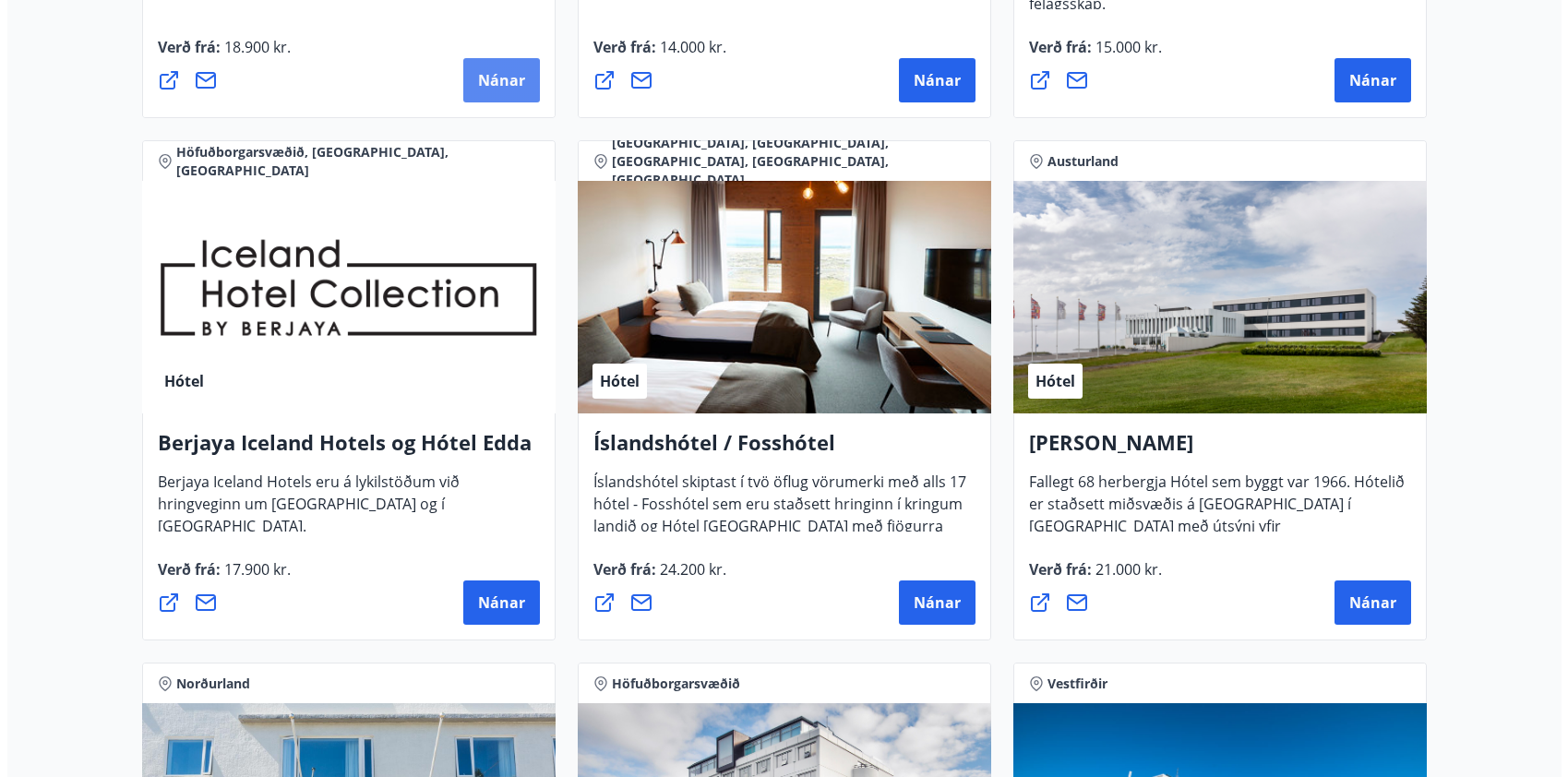
scroll to position [2308, 0]
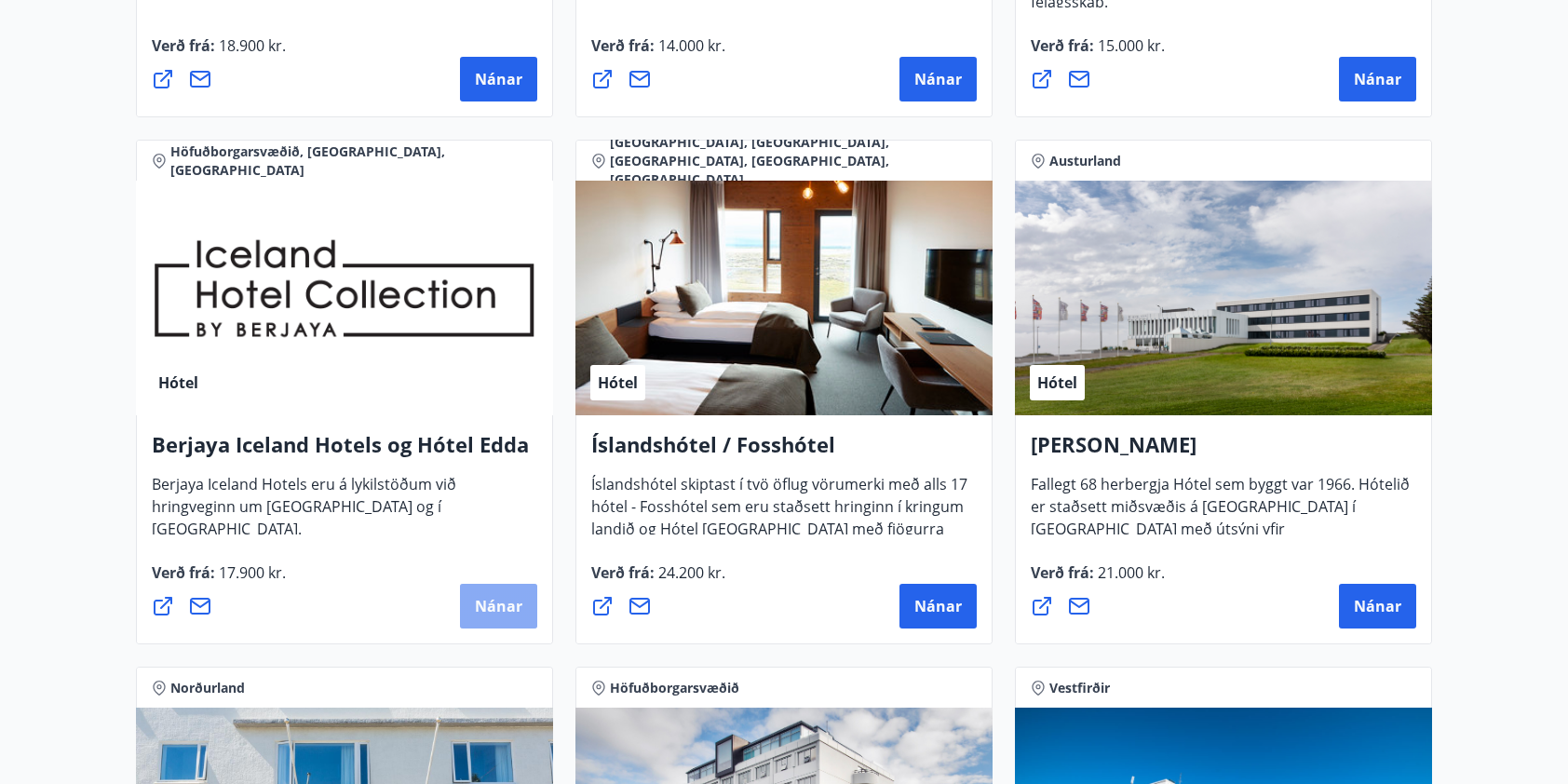
click at [505, 598] on span "Nánar" at bounding box center [498, 605] width 47 height 21
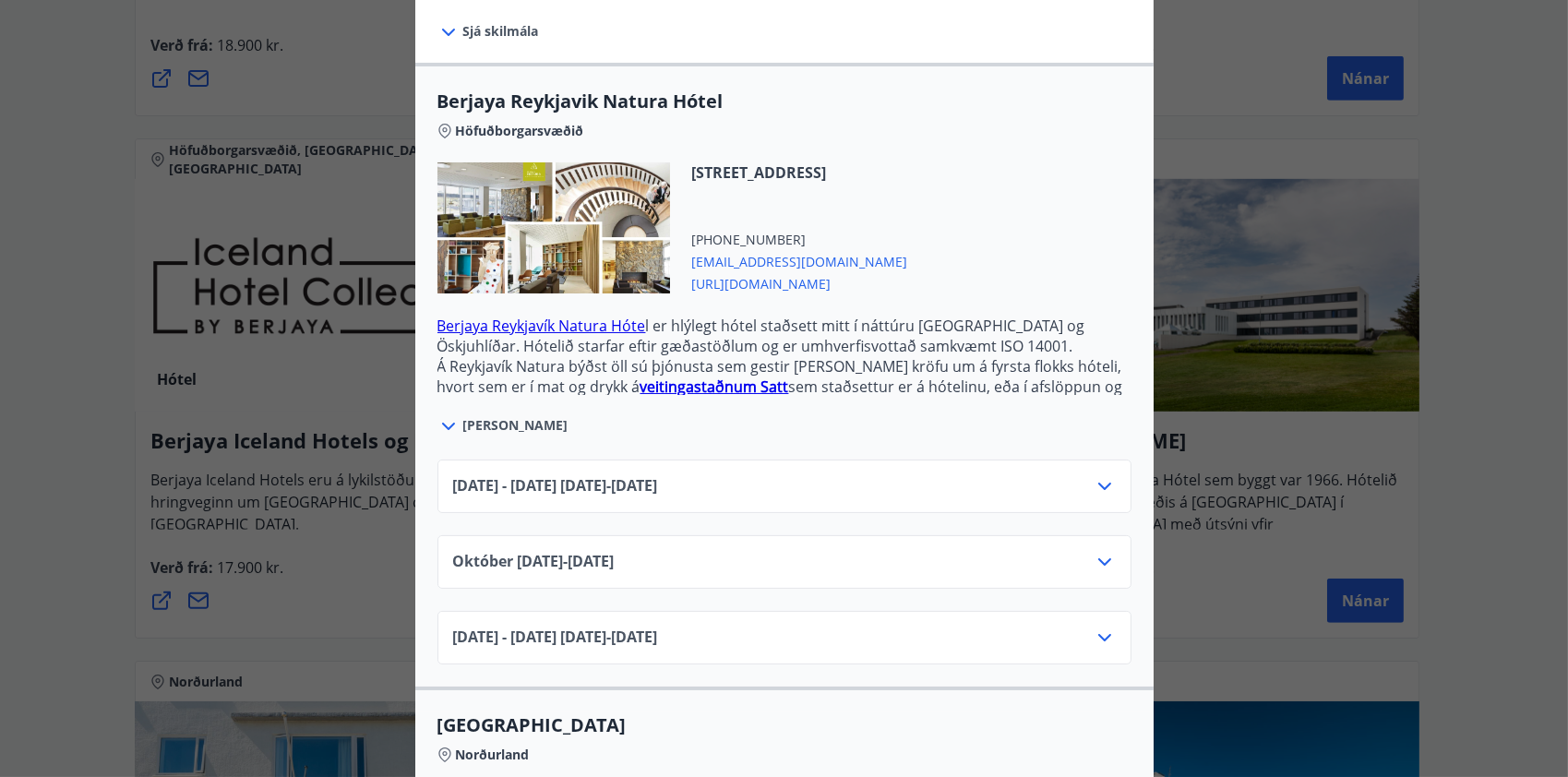
scroll to position [462, 0]
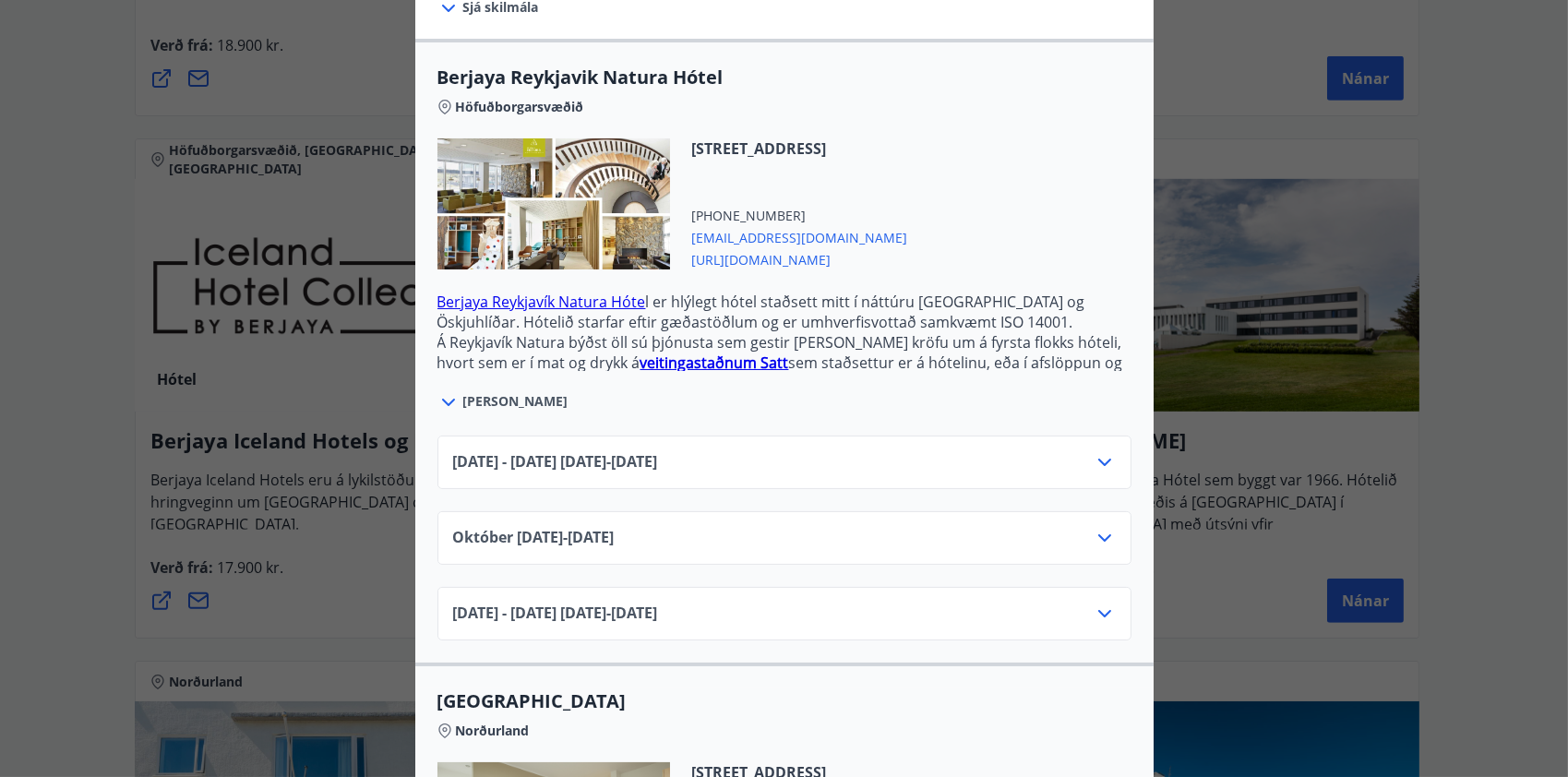
click at [1100, 459] on icon at bounding box center [1104, 463] width 13 height 8
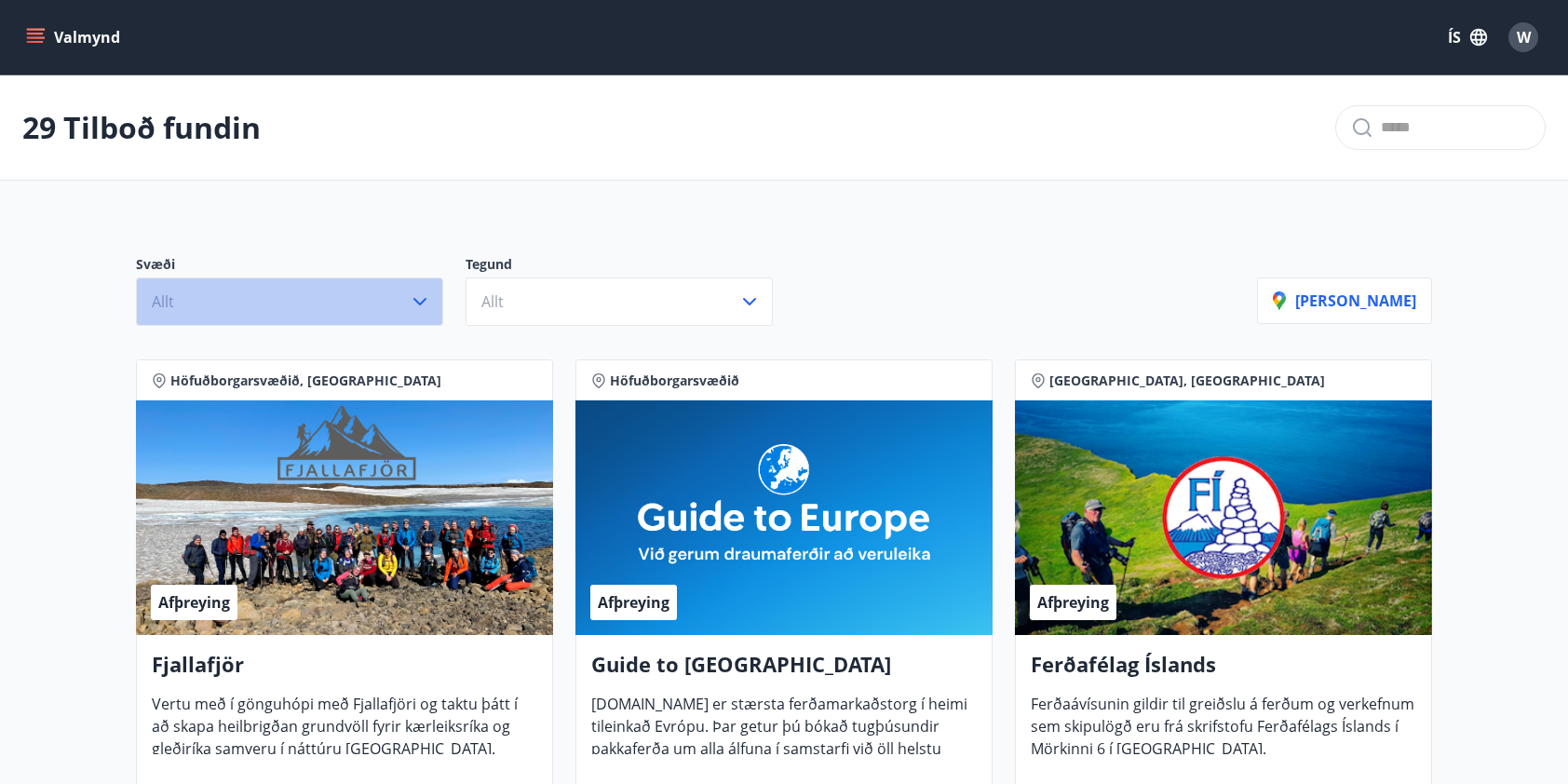
click at [416, 306] on icon "button" at bounding box center [420, 301] width 23 height 23
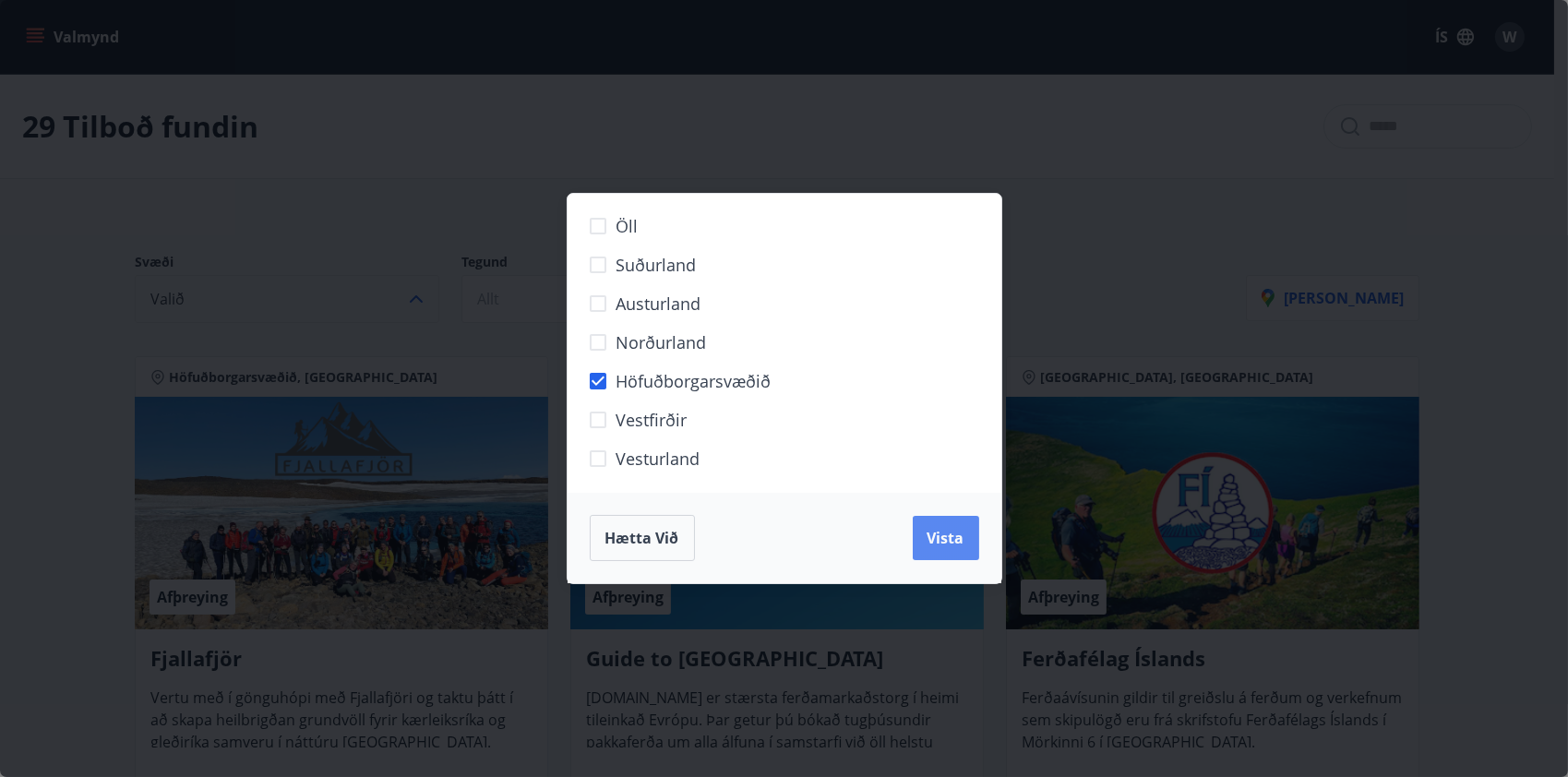
click at [947, 538] on span "Vista" at bounding box center [946, 538] width 37 height 20
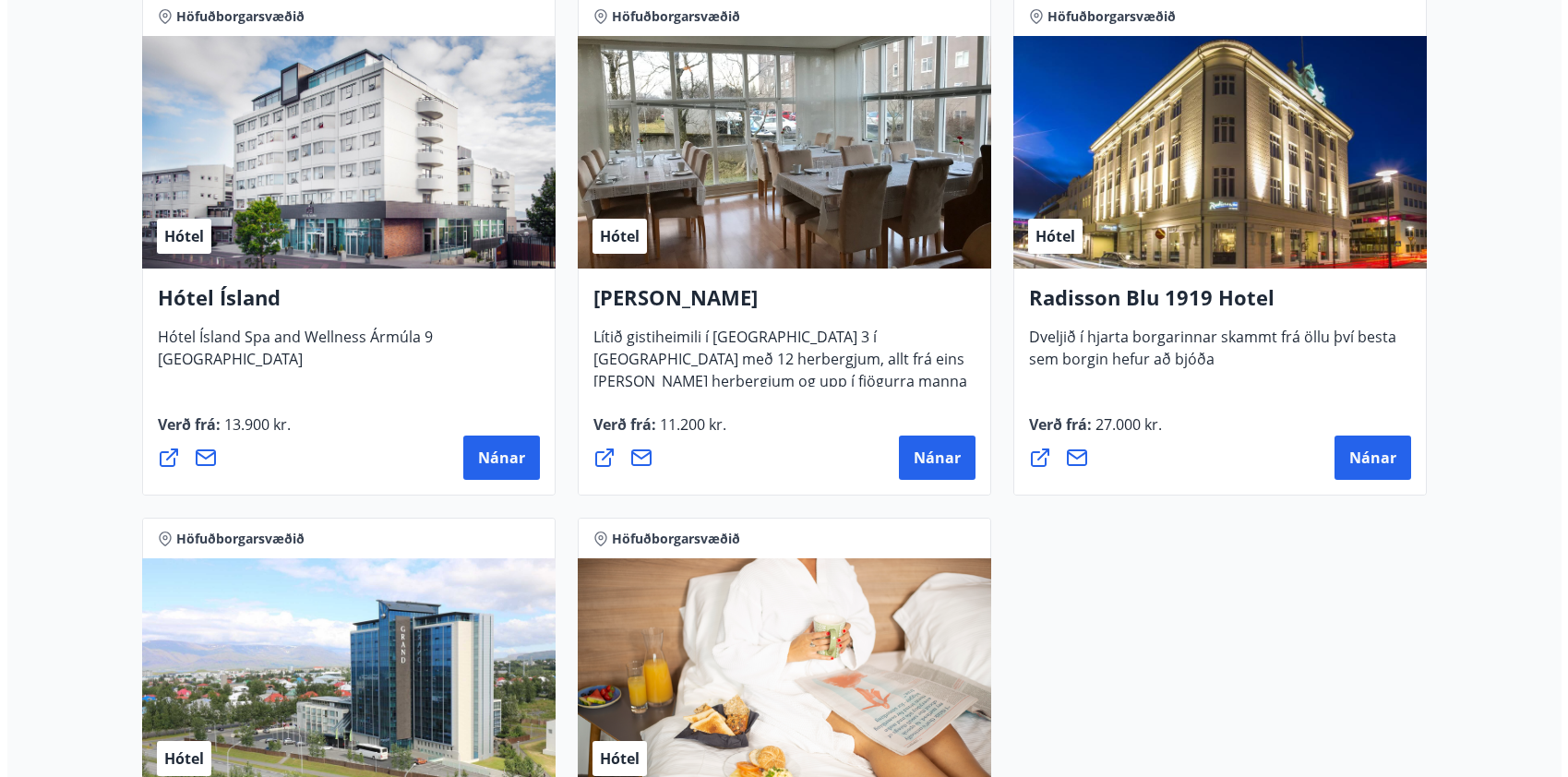
scroll to position [1384, 0]
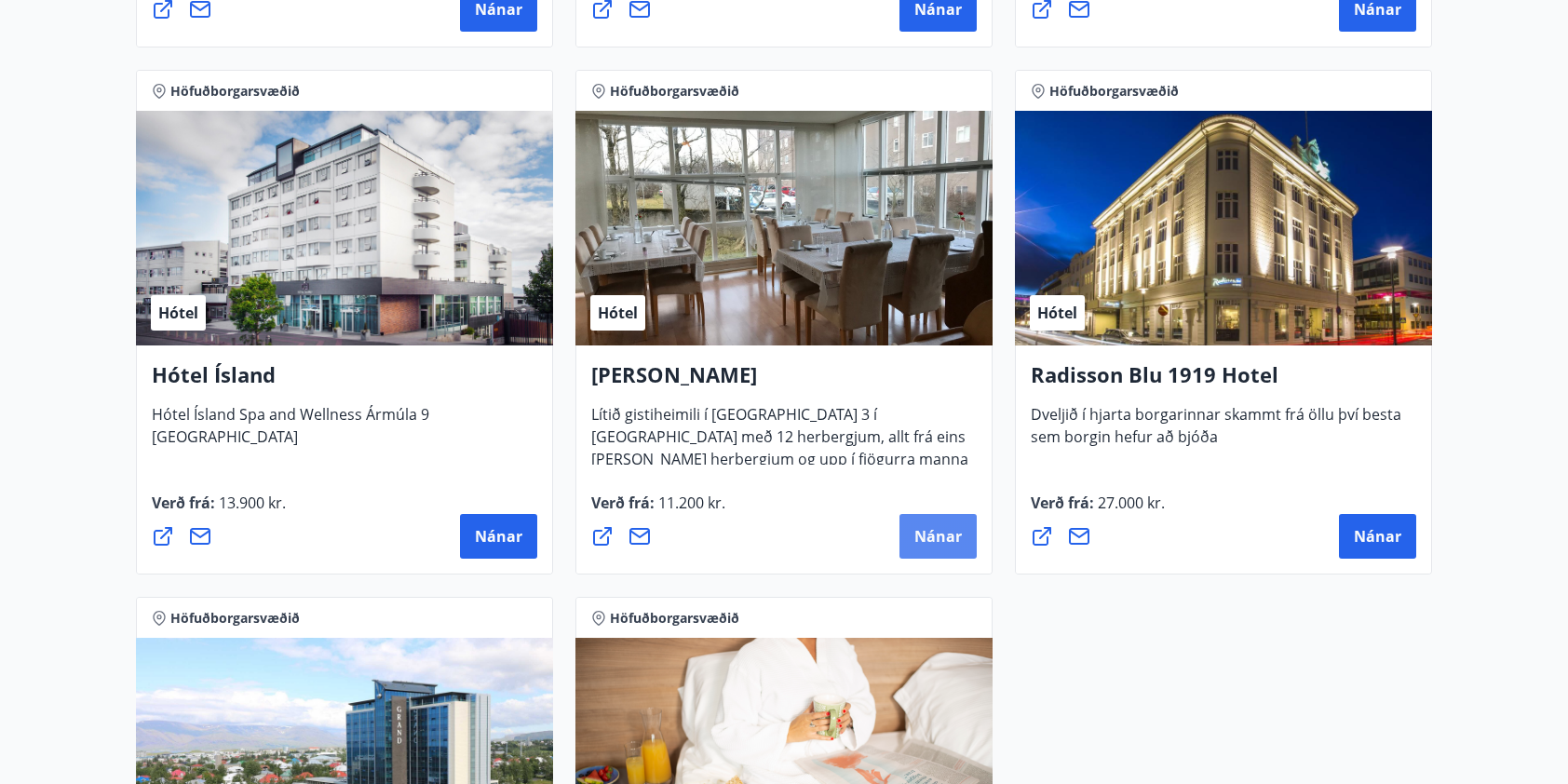
click at [946, 539] on span "Nánar" at bounding box center [938, 536] width 47 height 21
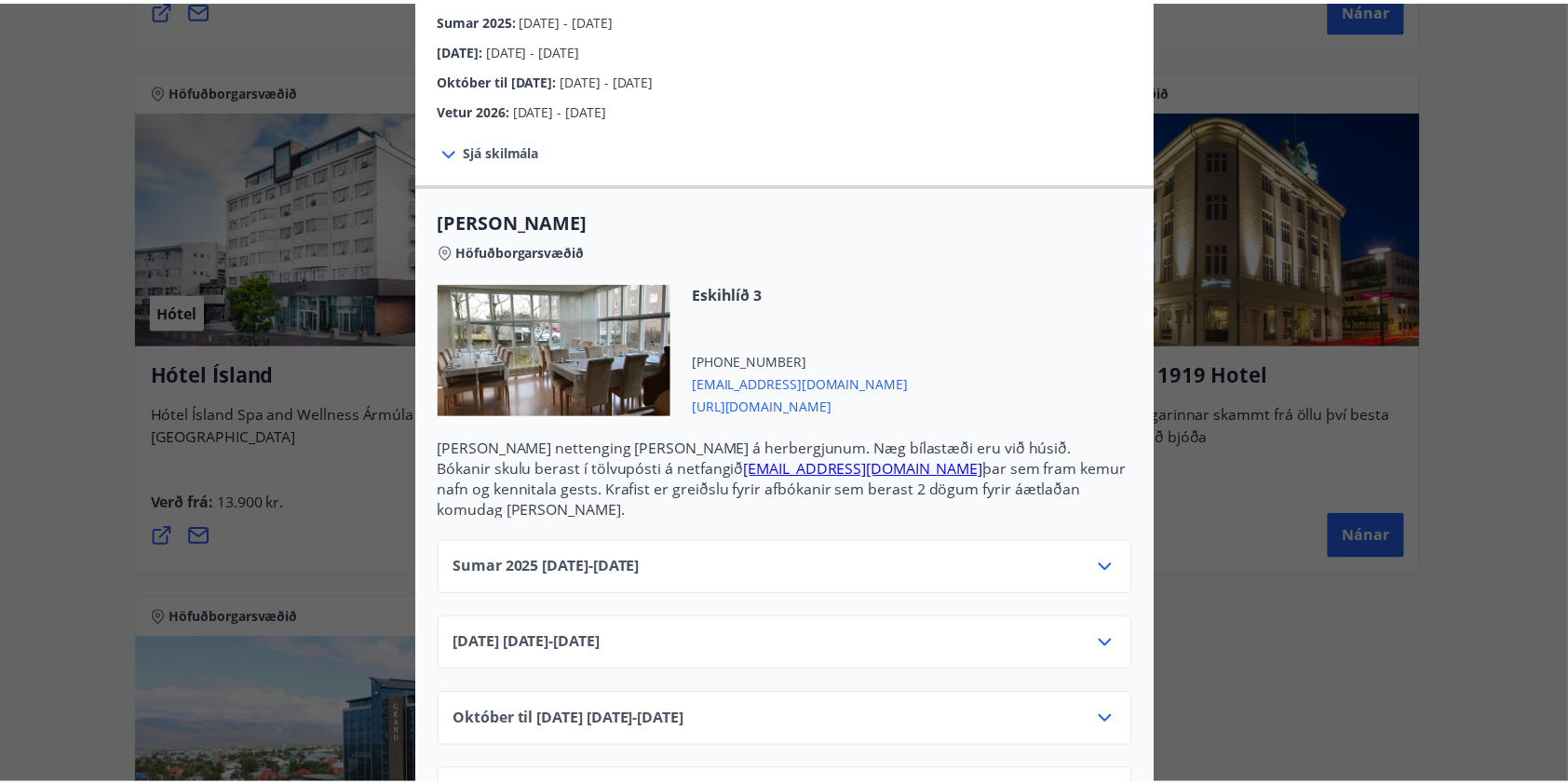
scroll to position [410, 0]
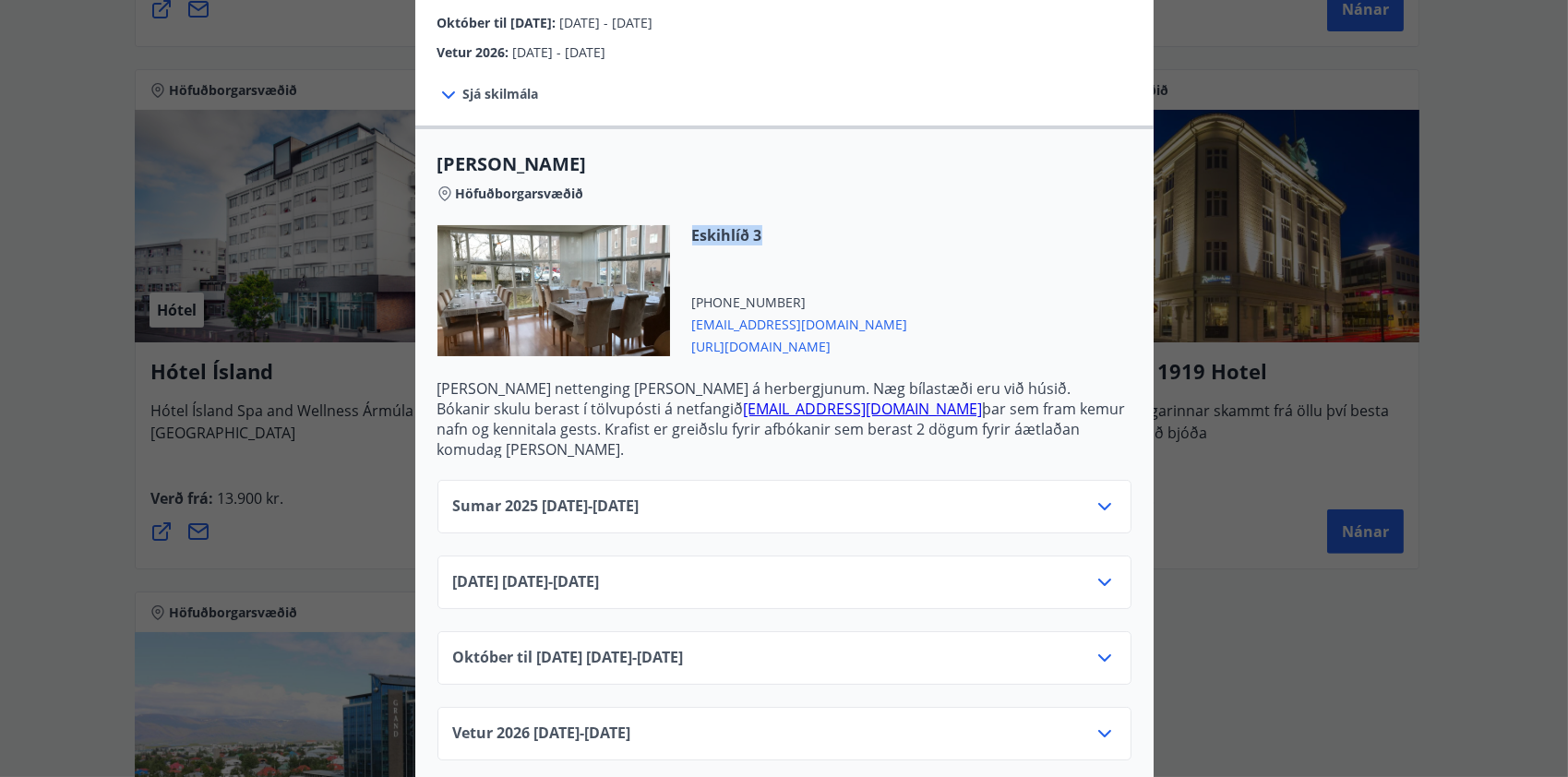
drag, startPoint x: 687, startPoint y: 233, endPoint x: 760, endPoint y: 234, distance: 73.0
click at [760, 234] on span "Eskihlíð 3" at bounding box center [801, 235] width 216 height 20
drag, startPoint x: 760, startPoint y: 234, endPoint x: 727, endPoint y: 233, distance: 33.0
copy span "Eskihlíð 3"
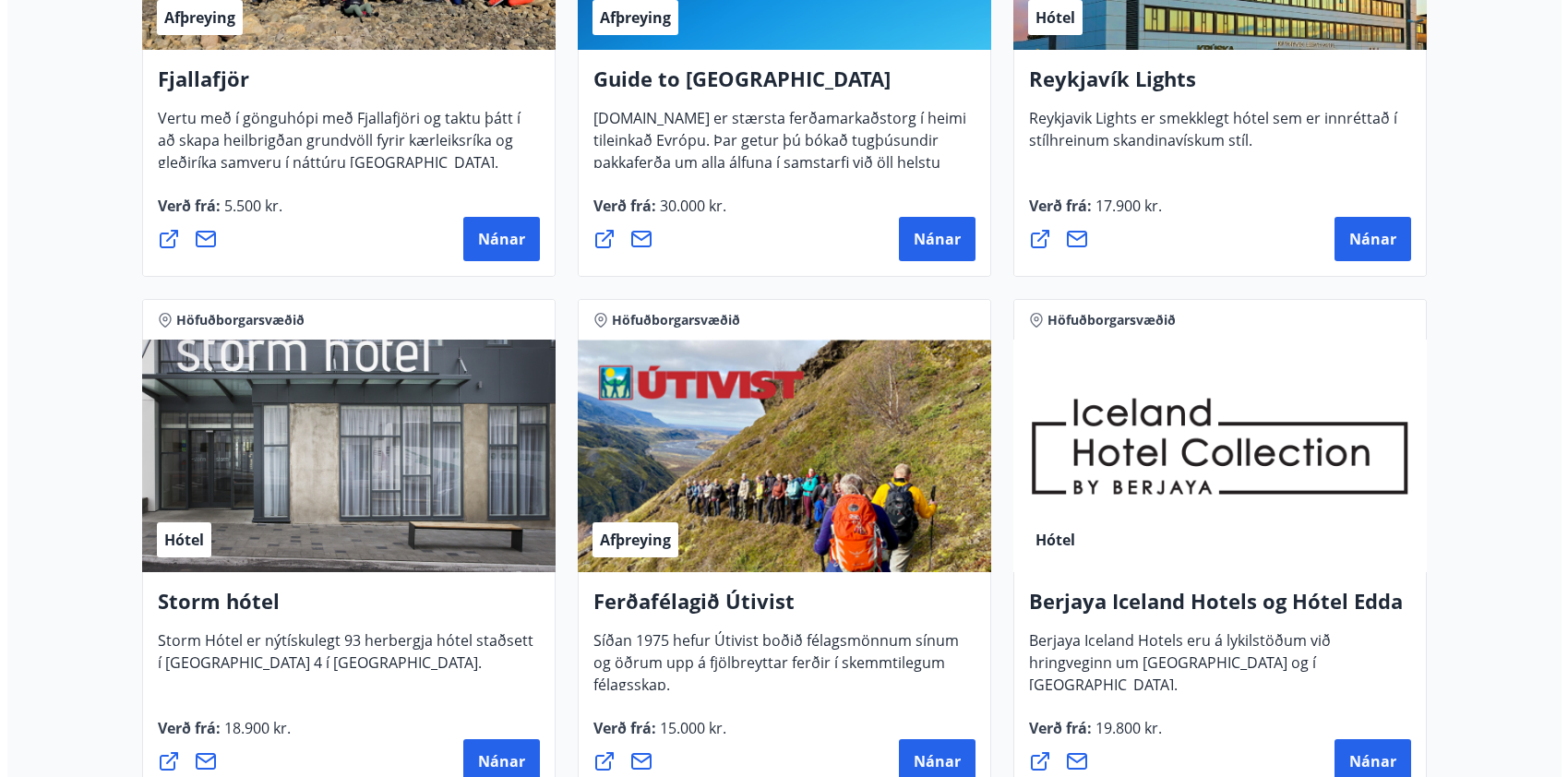
scroll to position [737, 0]
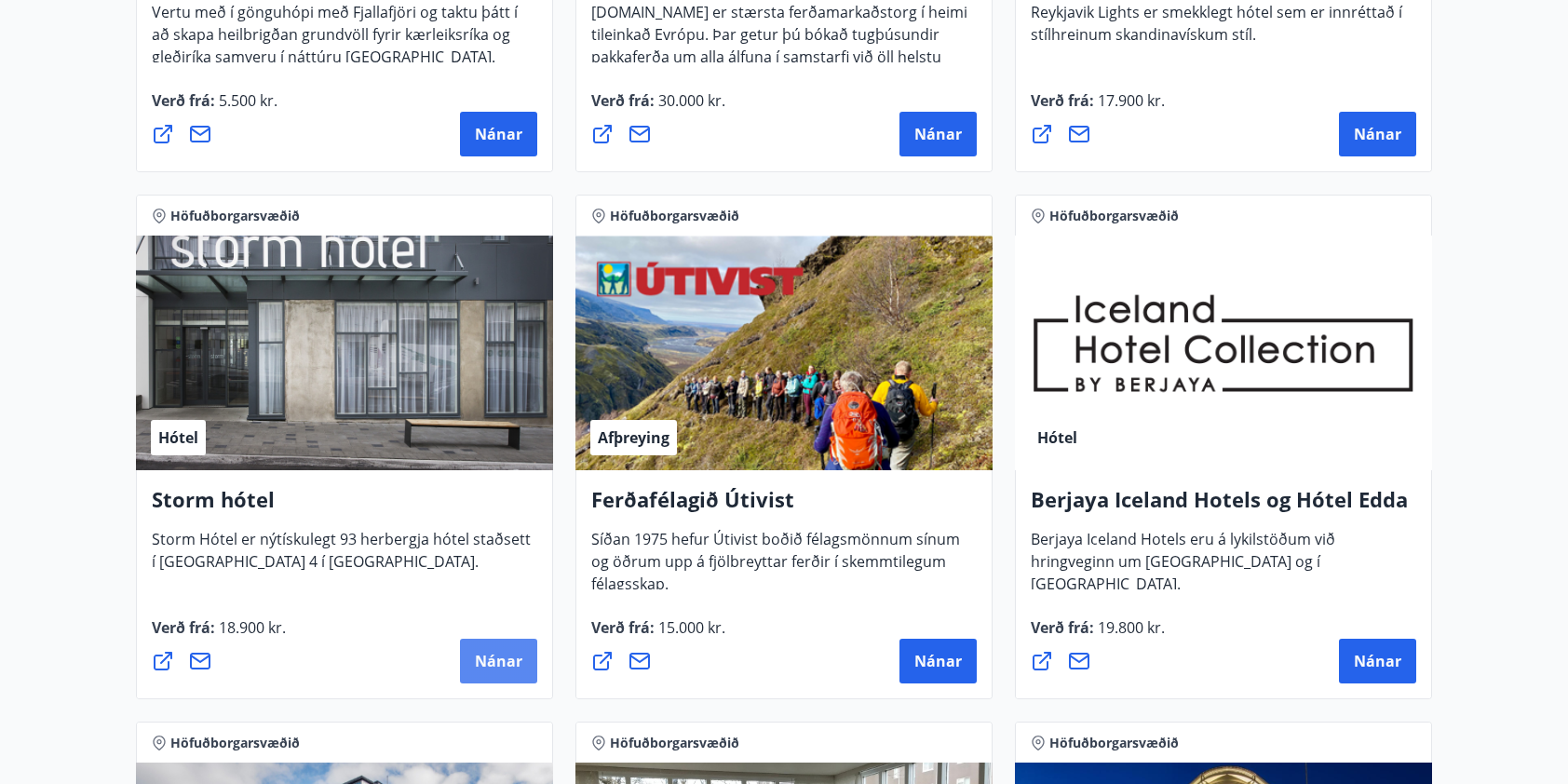
click at [502, 660] on span "Nánar" at bounding box center [498, 660] width 47 height 21
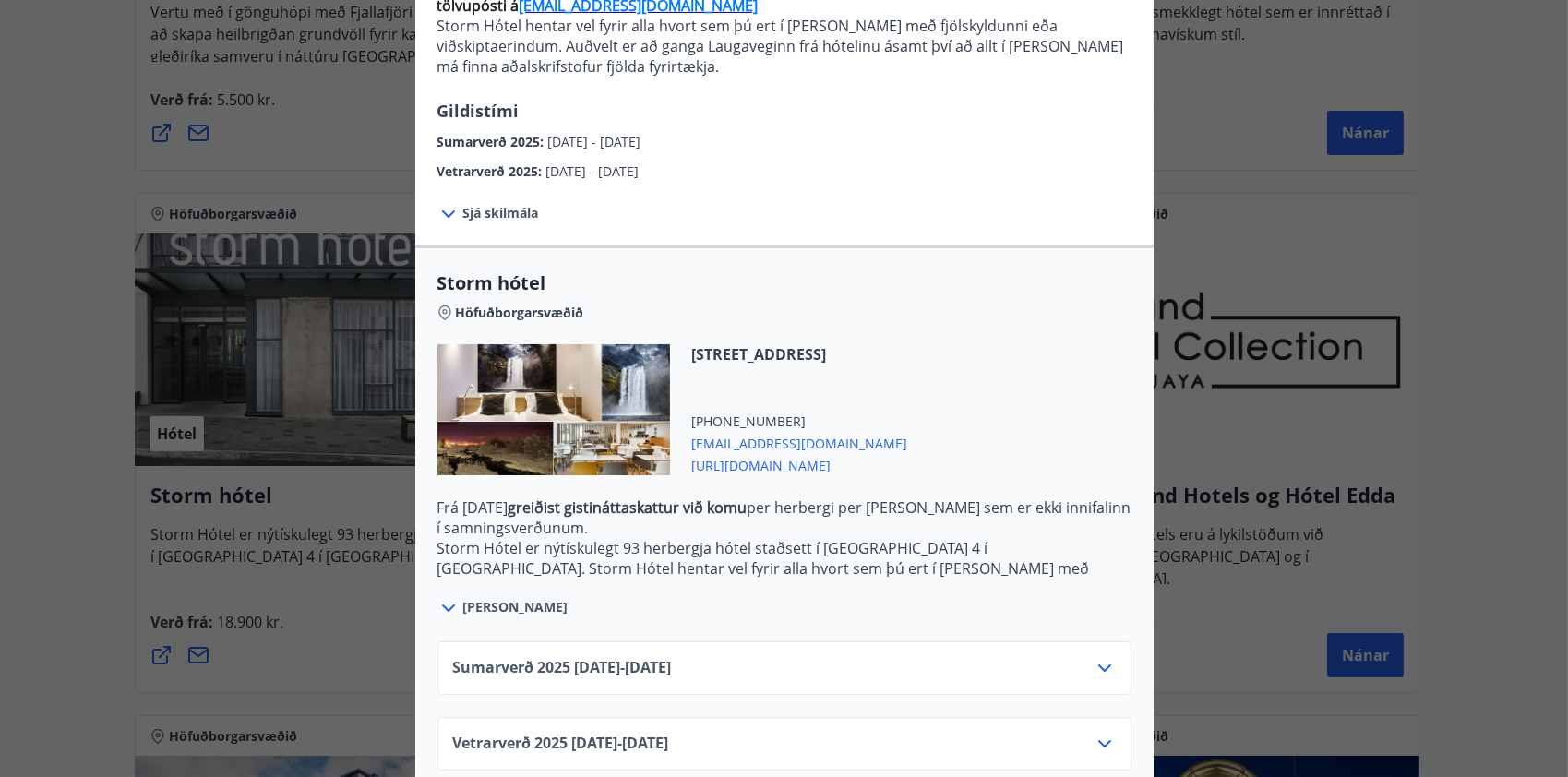
scroll to position [255, 0]
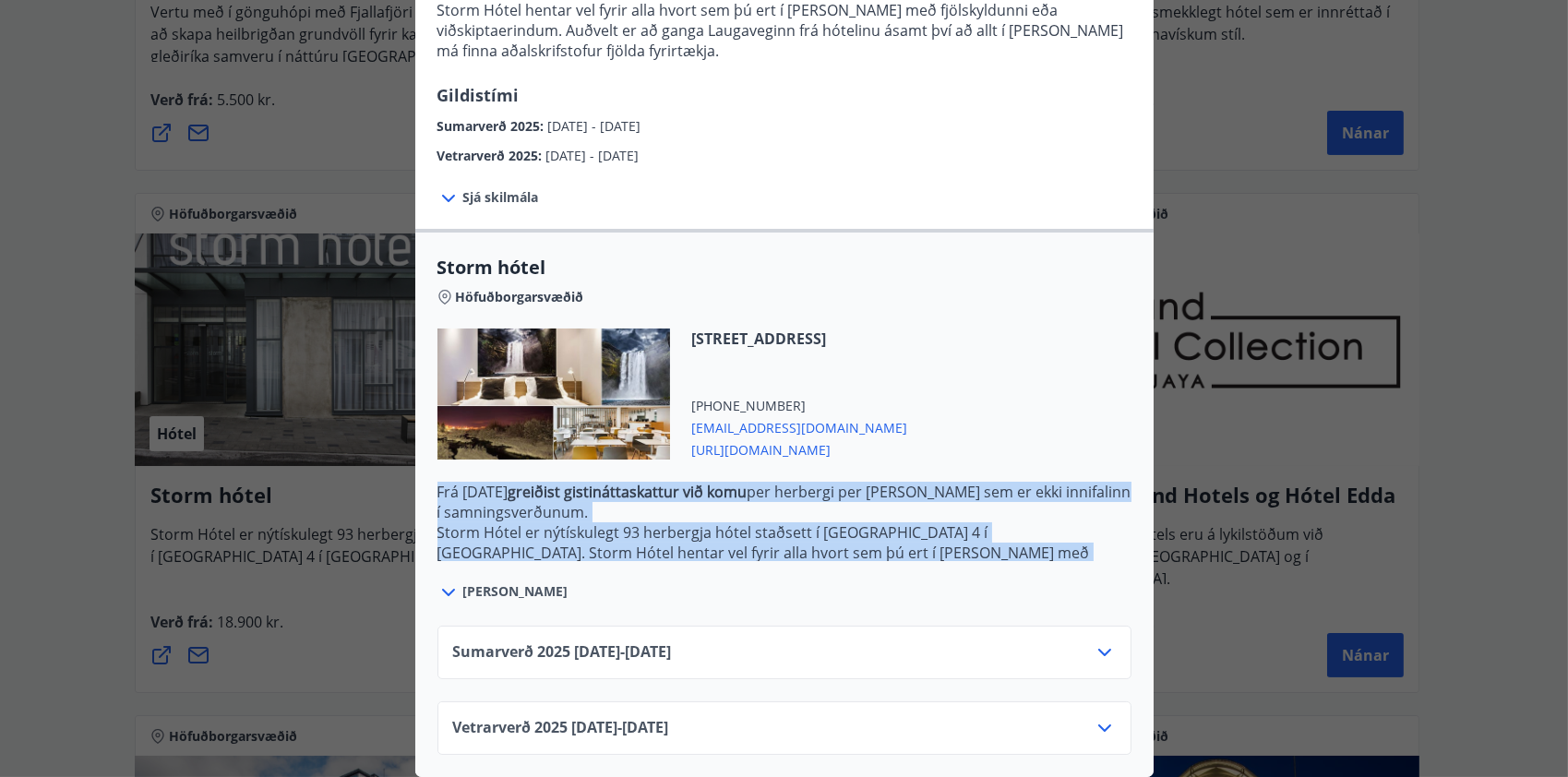
drag, startPoint x: 431, startPoint y: 478, endPoint x: 1051, endPoint y: 539, distance: 623.0
click at [1051, 539] on p "Frá [DATE] greiðist gistináttaskattur við komu per herbergi per [PERSON_NAME] s…" at bounding box center [785, 562] width 695 height 162
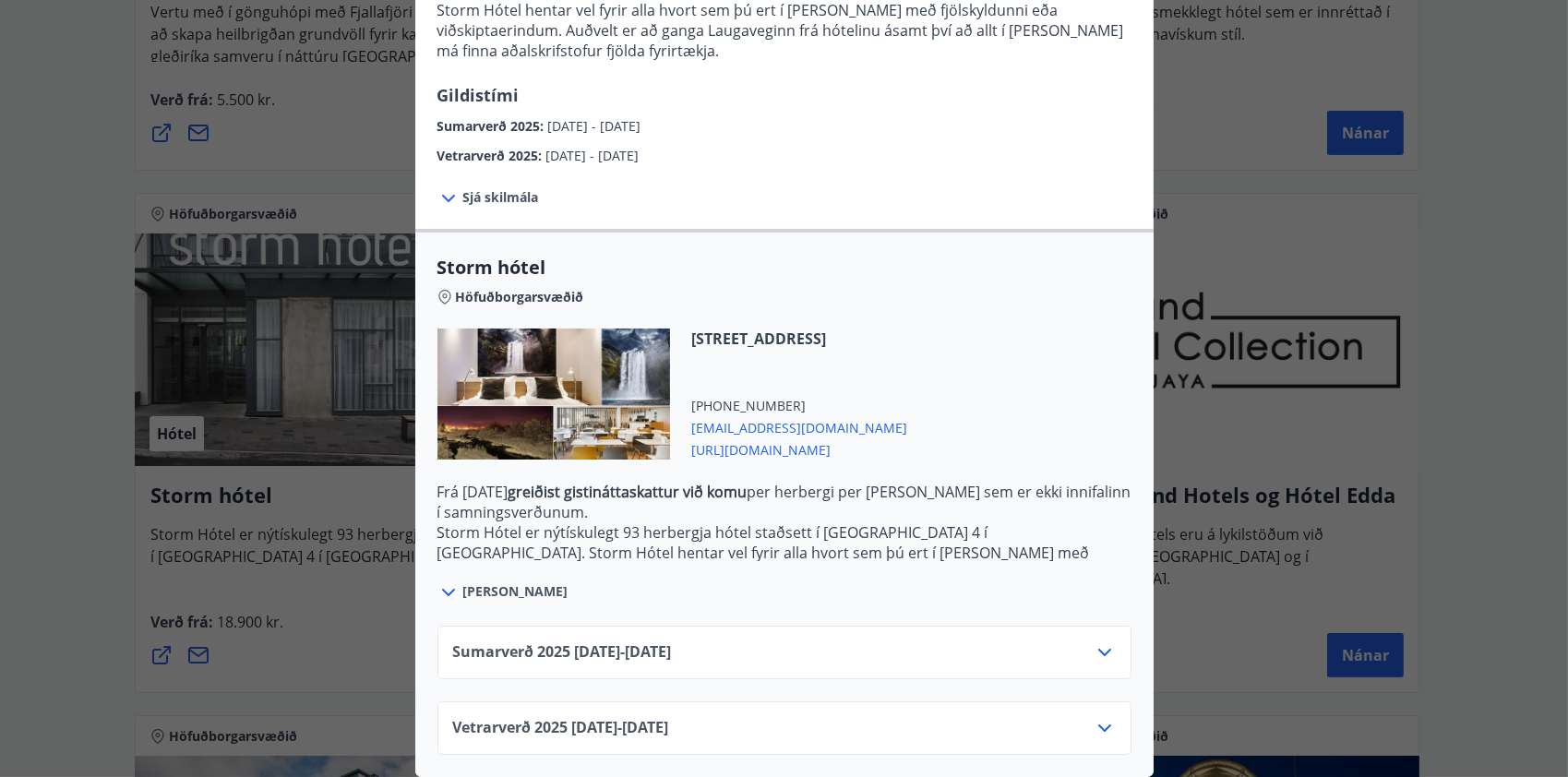
click at [512, 583] on span "[PERSON_NAME]" at bounding box center [516, 591] width 105 height 18
drag, startPoint x: 512, startPoint y: 580, endPoint x: 443, endPoint y: 585, distance: 69.2
click at [445, 583] on icon at bounding box center [448, 592] width 22 height 22
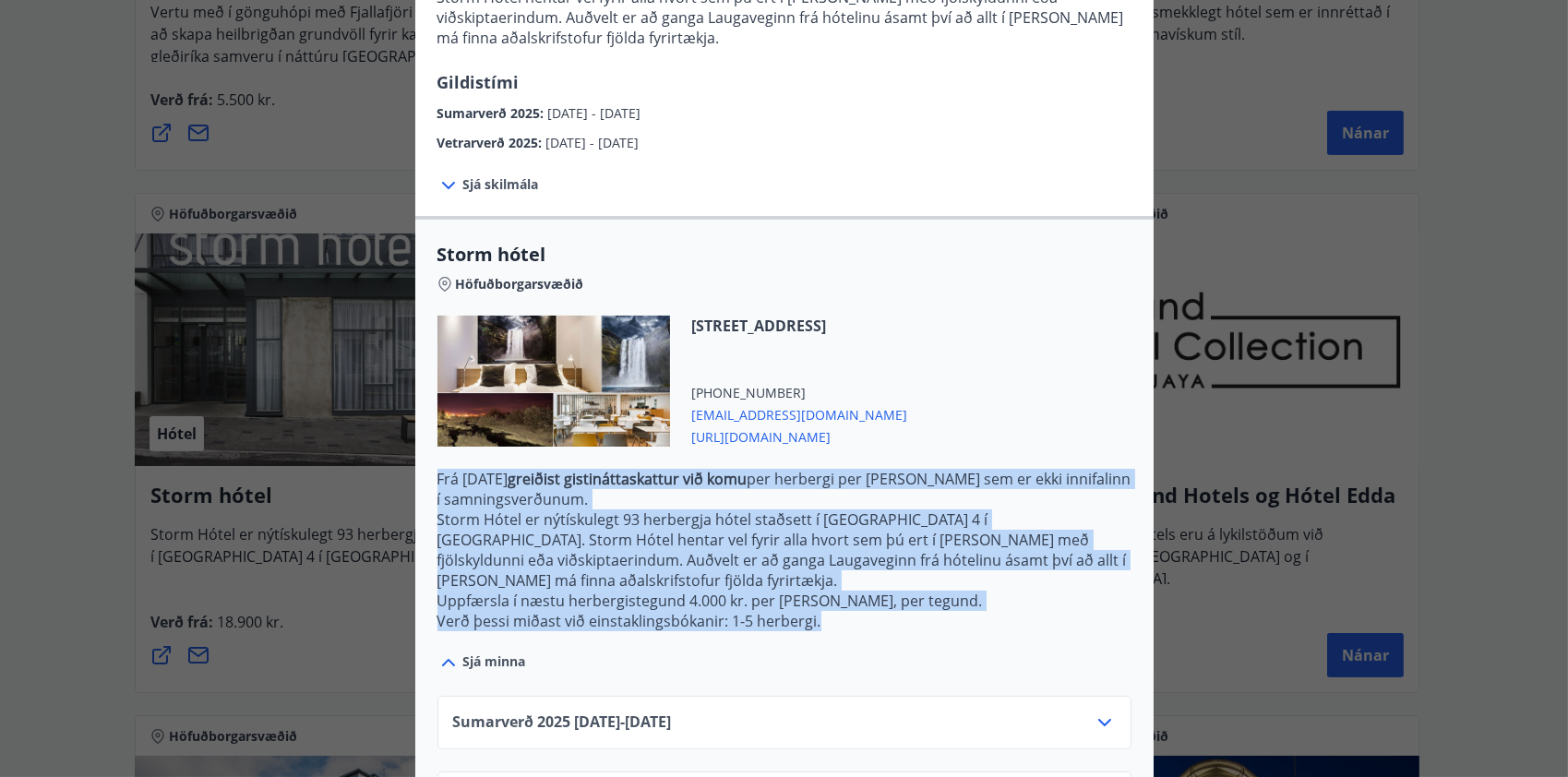
drag, startPoint x: 433, startPoint y: 478, endPoint x: 861, endPoint y: 599, distance: 444.8
click at [861, 599] on p "Frá [DATE] greiðist gistináttaskattur við komu per herbergi per [PERSON_NAME] s…" at bounding box center [785, 549] width 695 height 162
drag, startPoint x: 861, startPoint y: 599, endPoint x: 715, endPoint y: 555, distance: 152.5
copy p "Frá [DATE] greiðist gistináttaskattur við komu per herbergi per [PERSON_NAME] s…"
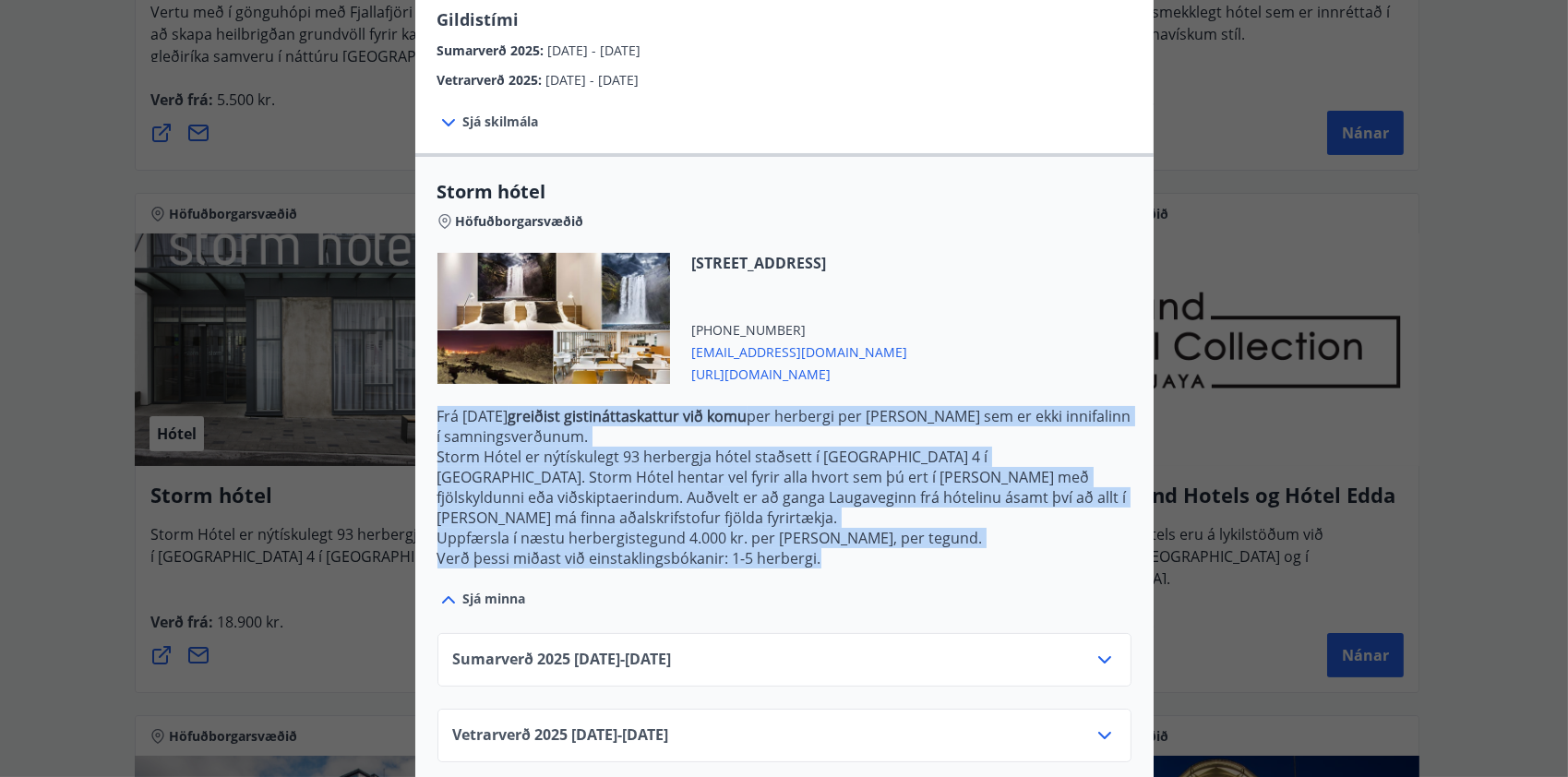
click at [1094, 649] on icon at bounding box center [1105, 659] width 22 height 22
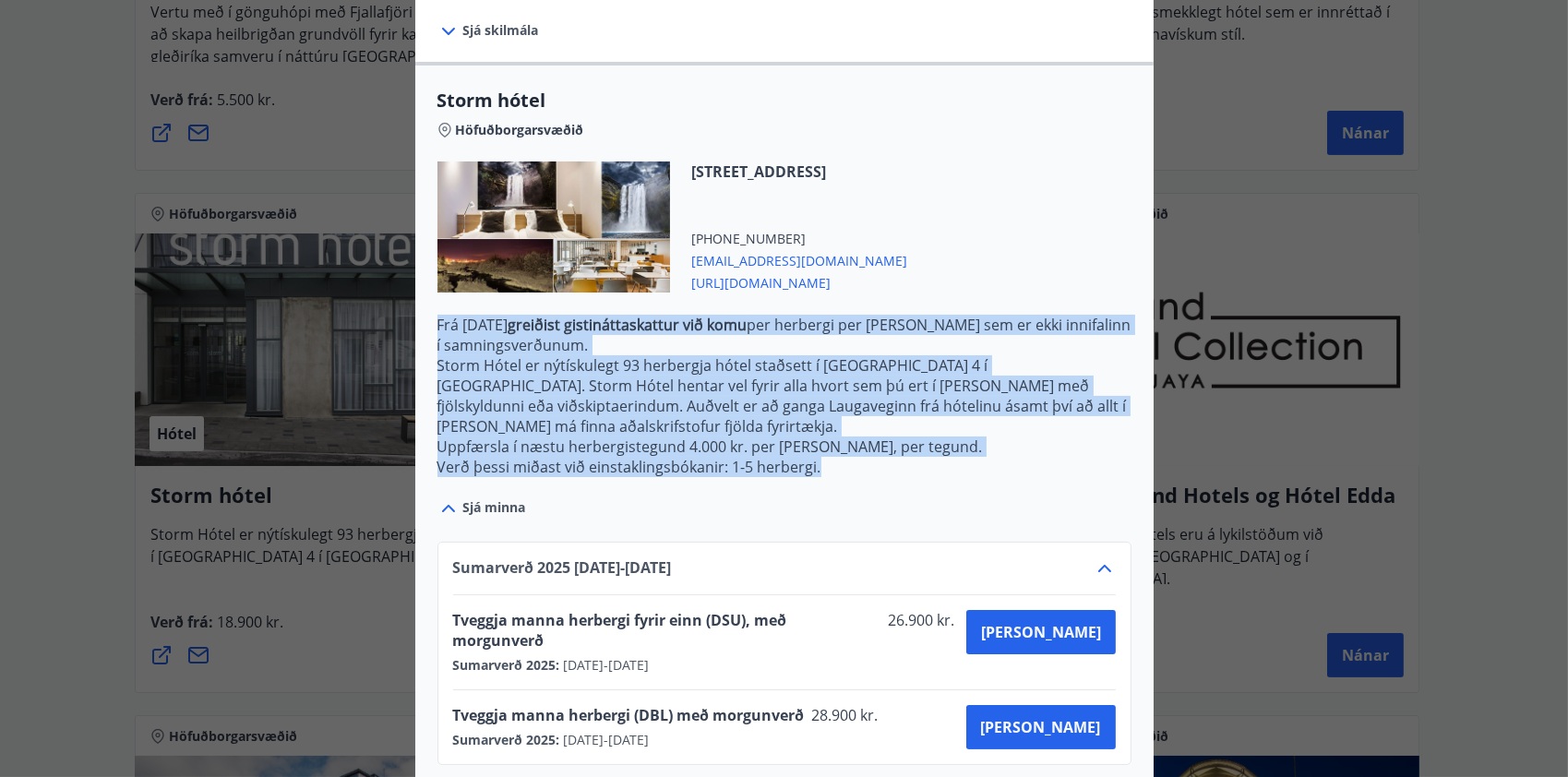
scroll to position [466, 0]
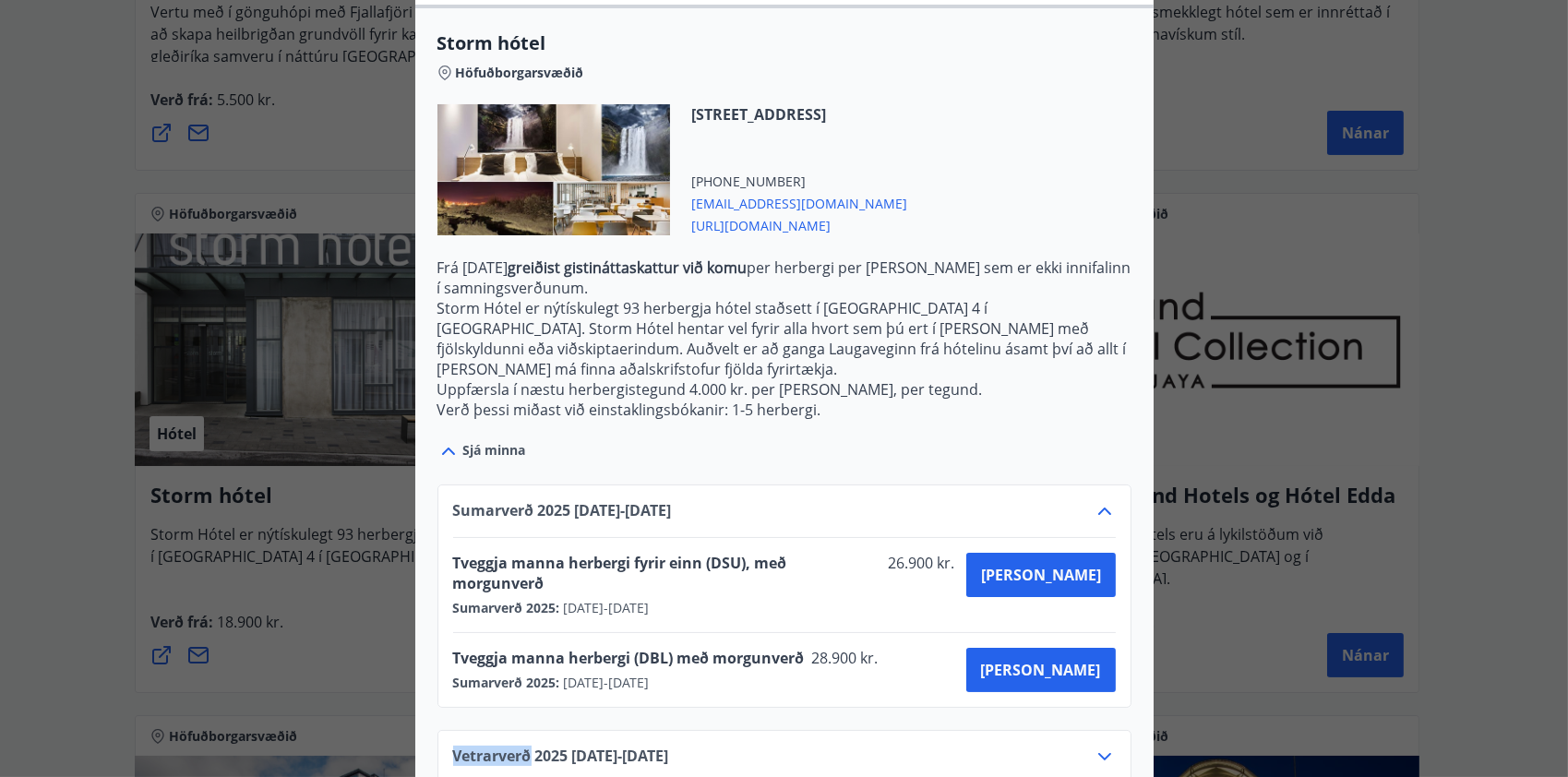
drag, startPoint x: 448, startPoint y: 713, endPoint x: 524, endPoint y: 715, distance: 76.0
click at [524, 746] on span "Vetrarverð [PHONE_NUMBER][DATE] - [DATE]" at bounding box center [561, 757] width 216 height 22
drag, startPoint x: 524, startPoint y: 715, endPoint x: 495, endPoint y: 708, distance: 29.8
copy span "Vetrarverð"
click at [1100, 746] on icon at bounding box center [1105, 757] width 22 height 22
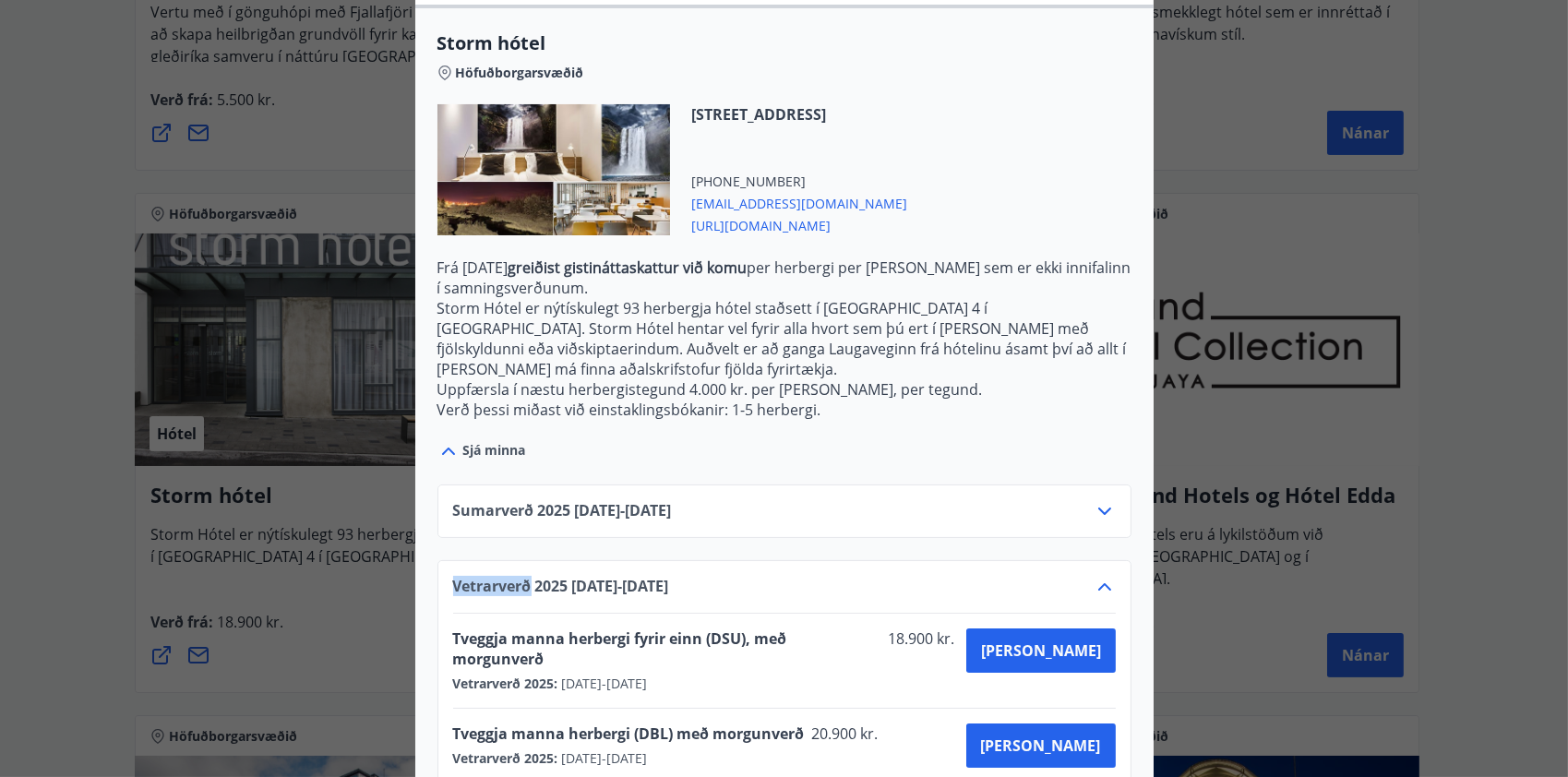
drag, startPoint x: 1095, startPoint y: 488, endPoint x: 1081, endPoint y: 487, distance: 14.0
click at [1094, 500] on icon at bounding box center [1105, 511] width 22 height 22
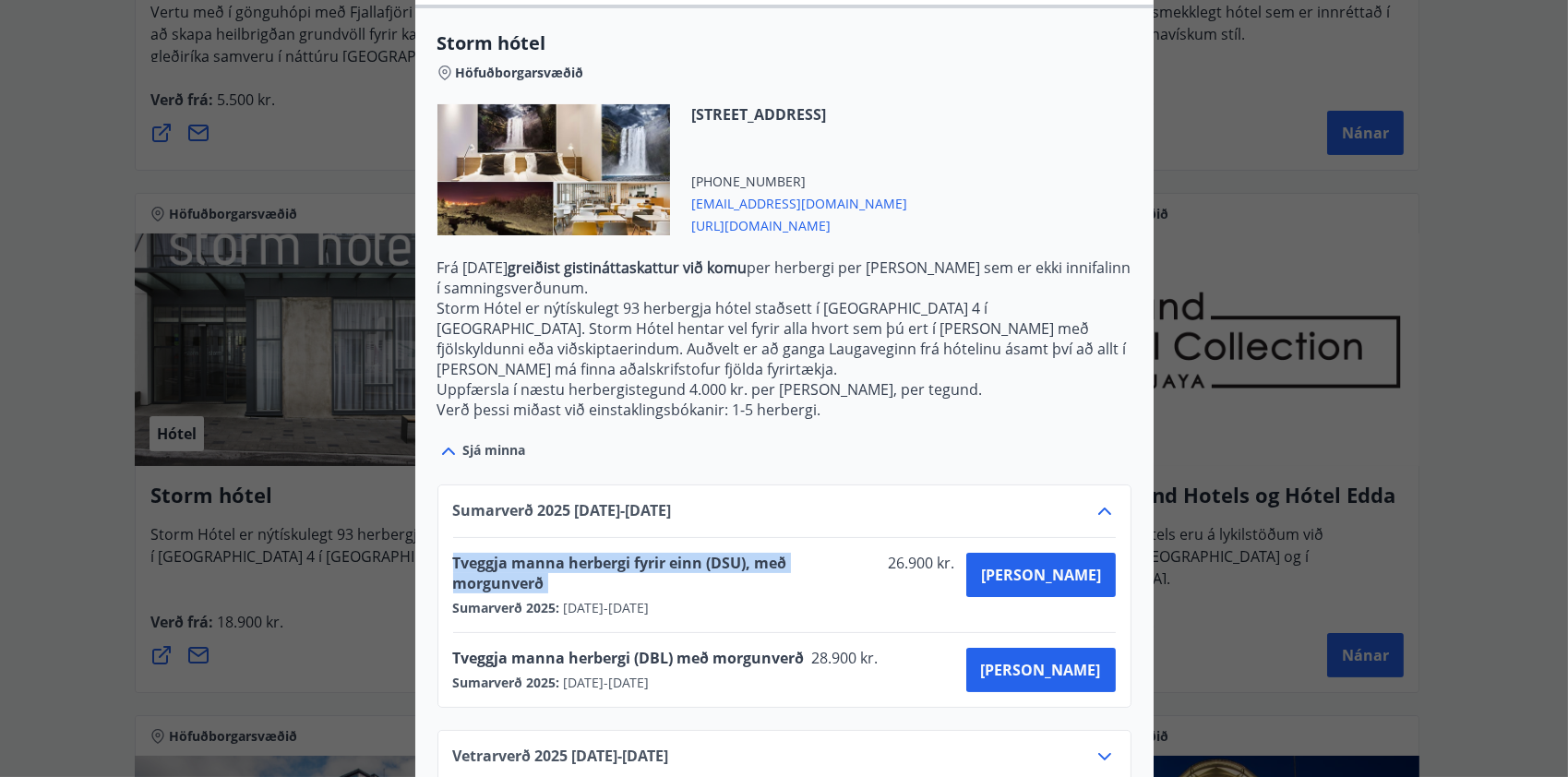
drag, startPoint x: 445, startPoint y: 540, endPoint x: 875, endPoint y: 537, distance: 430.0
click at [875, 552] on div "Tveggja manna herbergi fyrir einn (DSU), með morgunverð 26.900 kr." at bounding box center [710, 575] width 514 height 46
drag, startPoint x: 875, startPoint y: 537, endPoint x: 833, endPoint y: 543, distance: 42.4
copy span "Tveggja manna herbergi fyrir einn (DSU), með morgunverð"
